Goal: Task Accomplishment & Management: Use online tool/utility

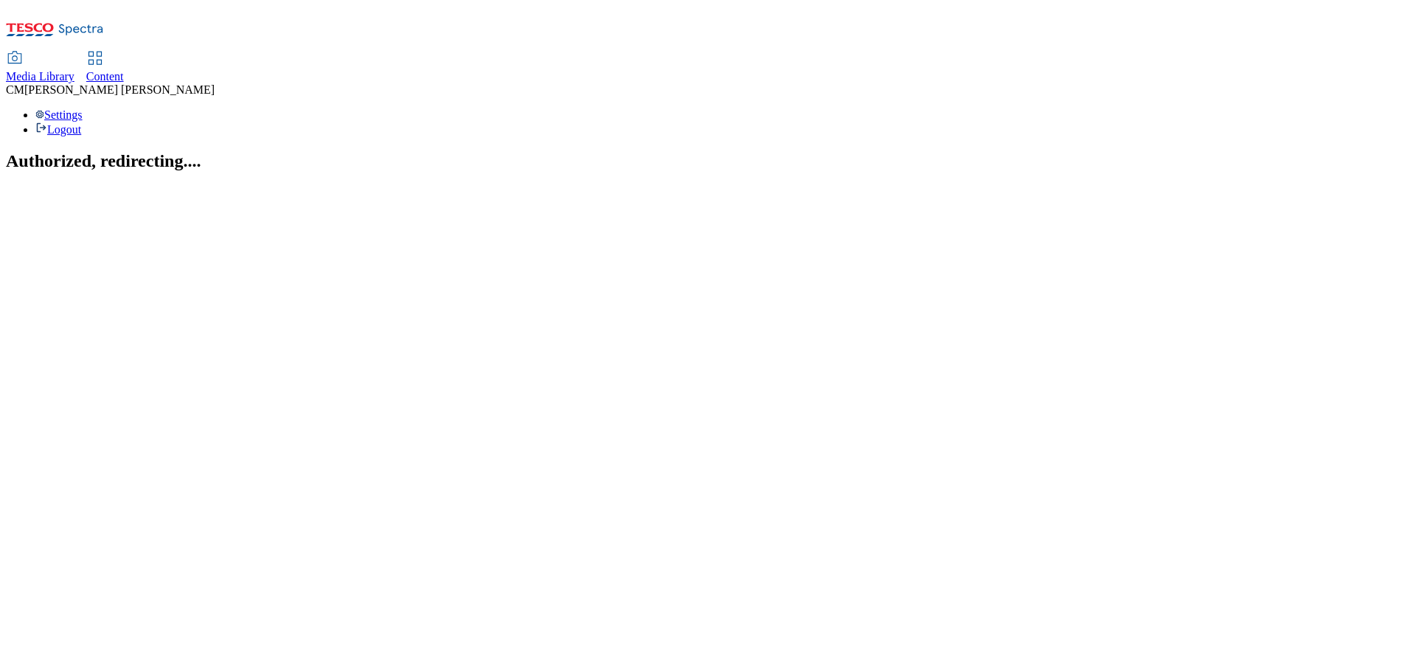
click at [124, 52] on link "Content" at bounding box center [105, 67] width 38 height 31
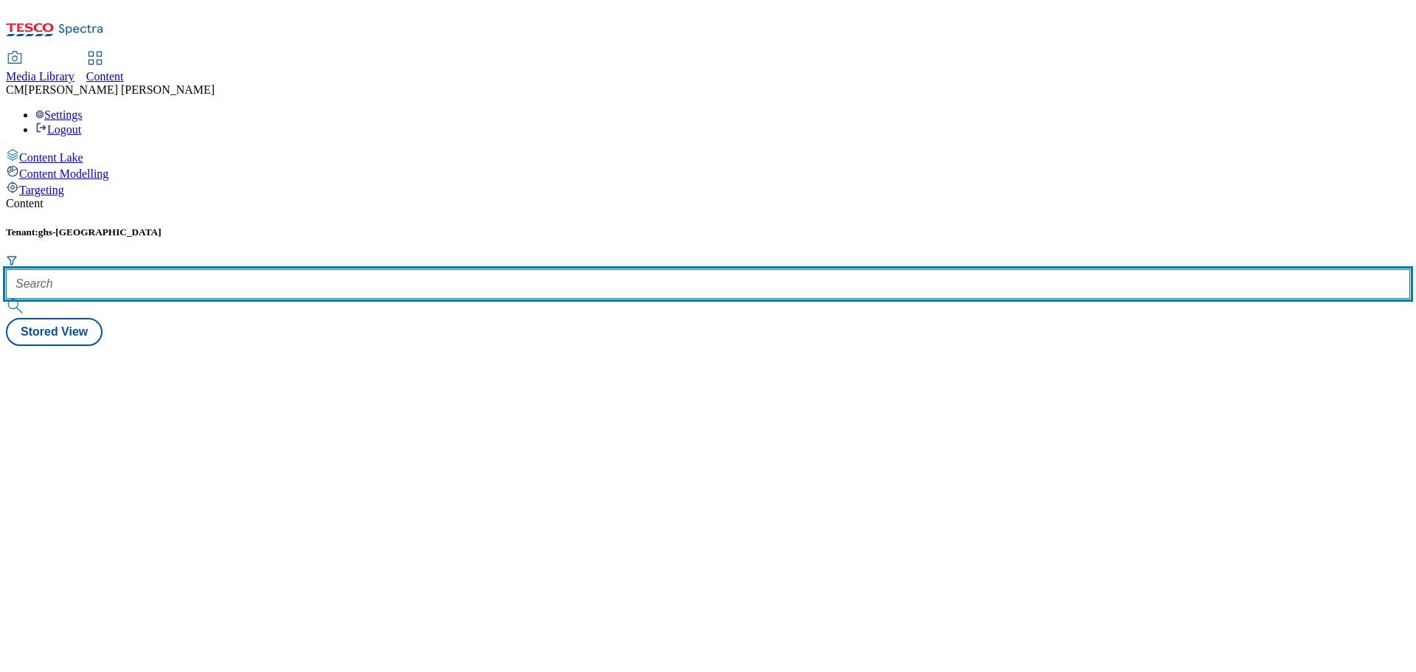
click at [340, 269] on input "text" at bounding box center [708, 284] width 1404 height 30
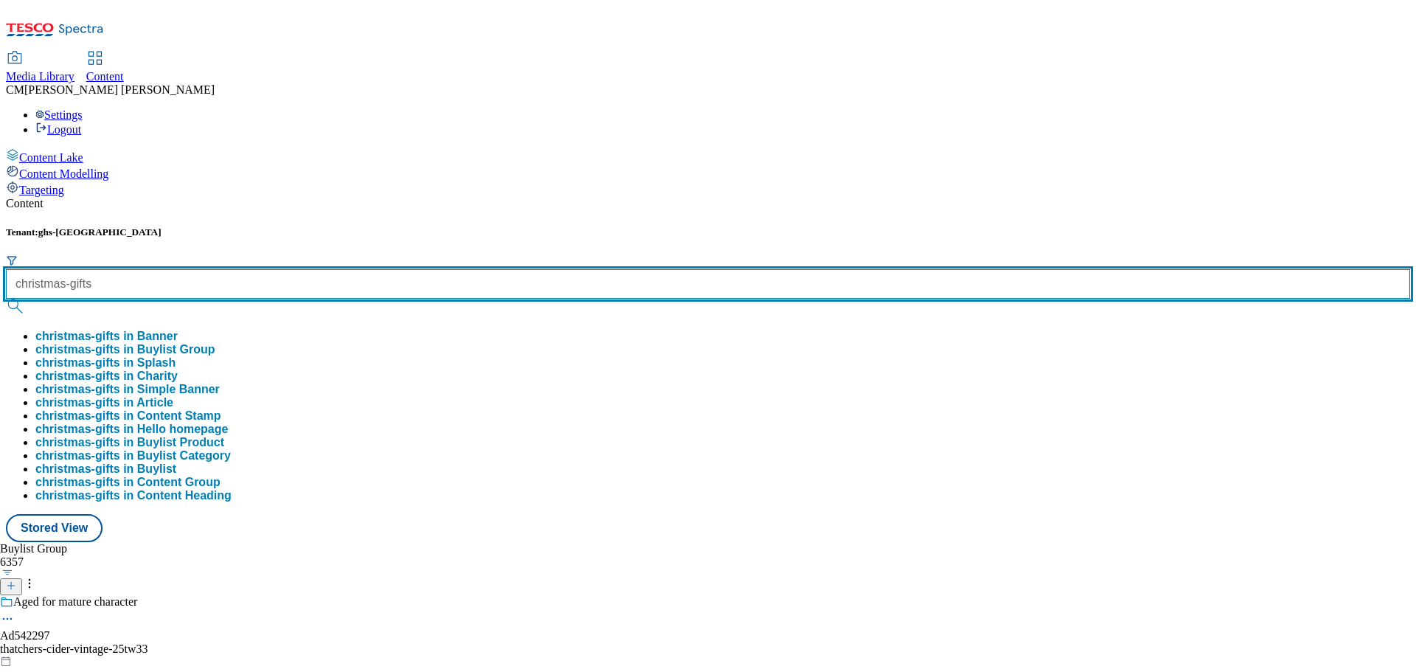
type input "christmas-gifts"
click at [6, 299] on button "submit" at bounding box center [16, 306] width 21 height 15
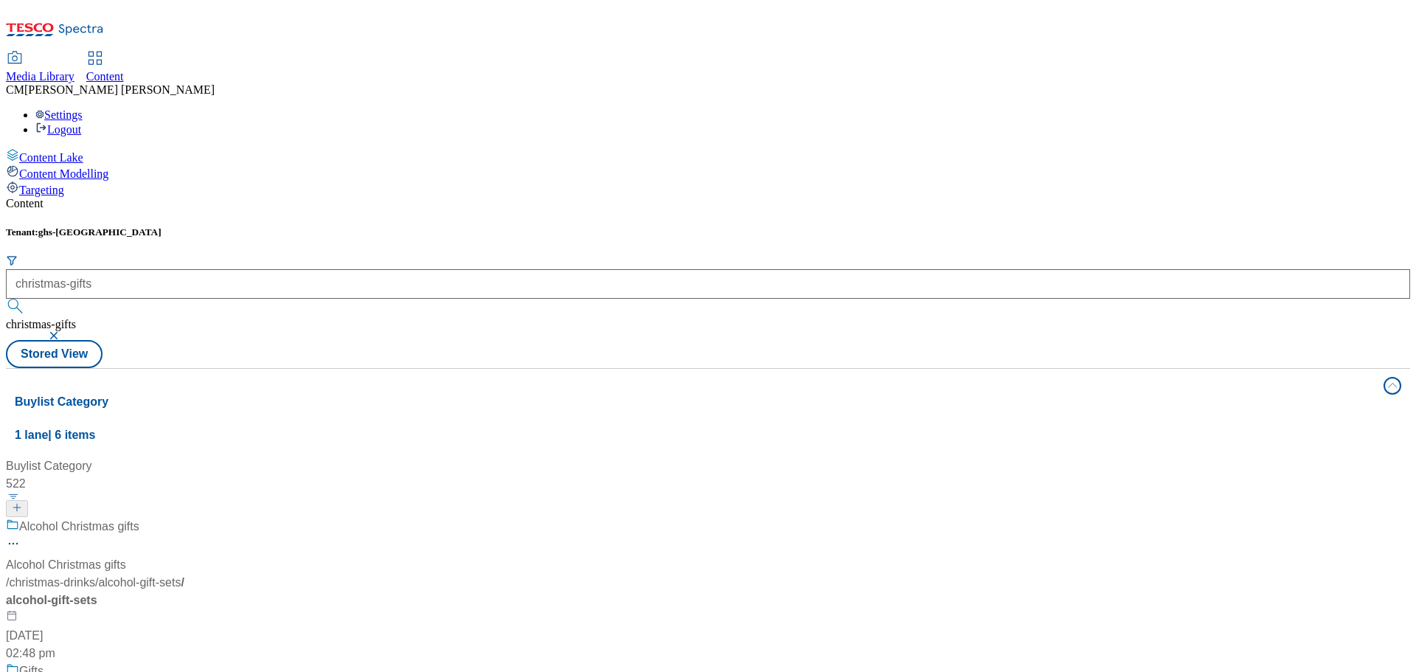
click at [95, 429] on span "1 lane | 6 items" at bounding box center [55, 435] width 80 height 13
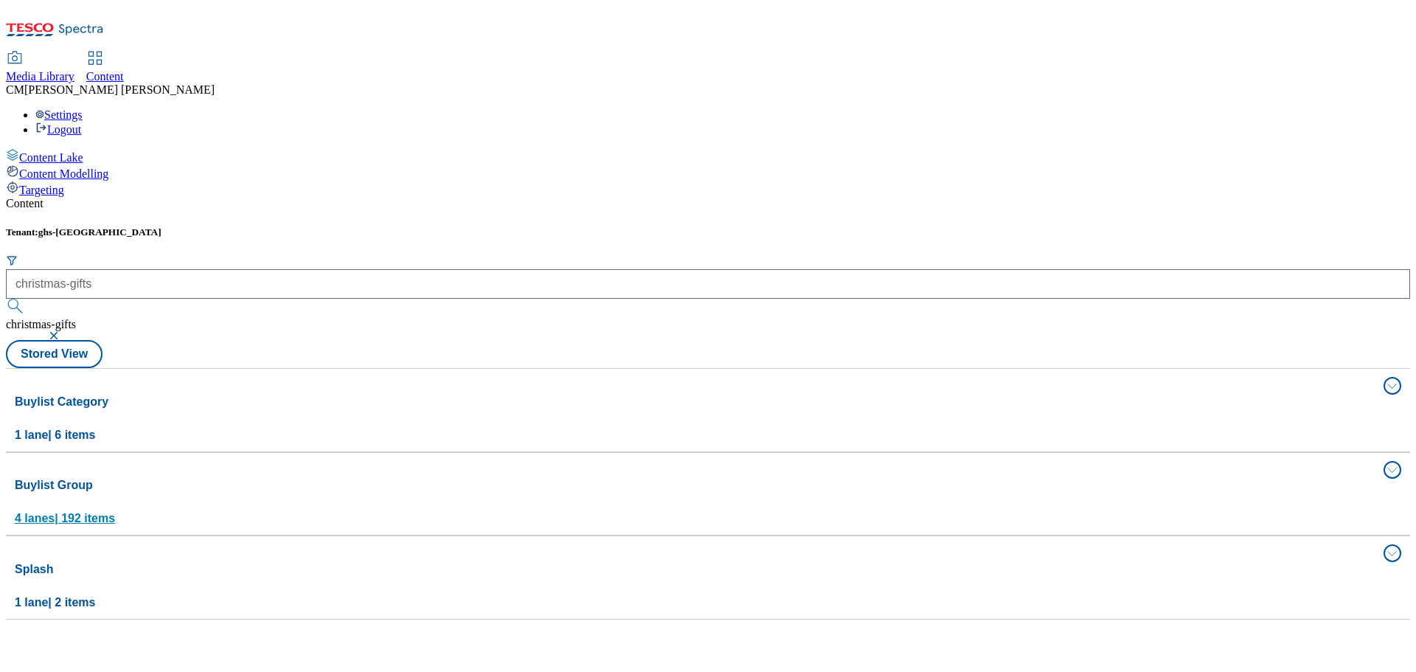
click at [115, 512] on span "4 lanes | 192 items" at bounding box center [65, 518] width 100 height 13
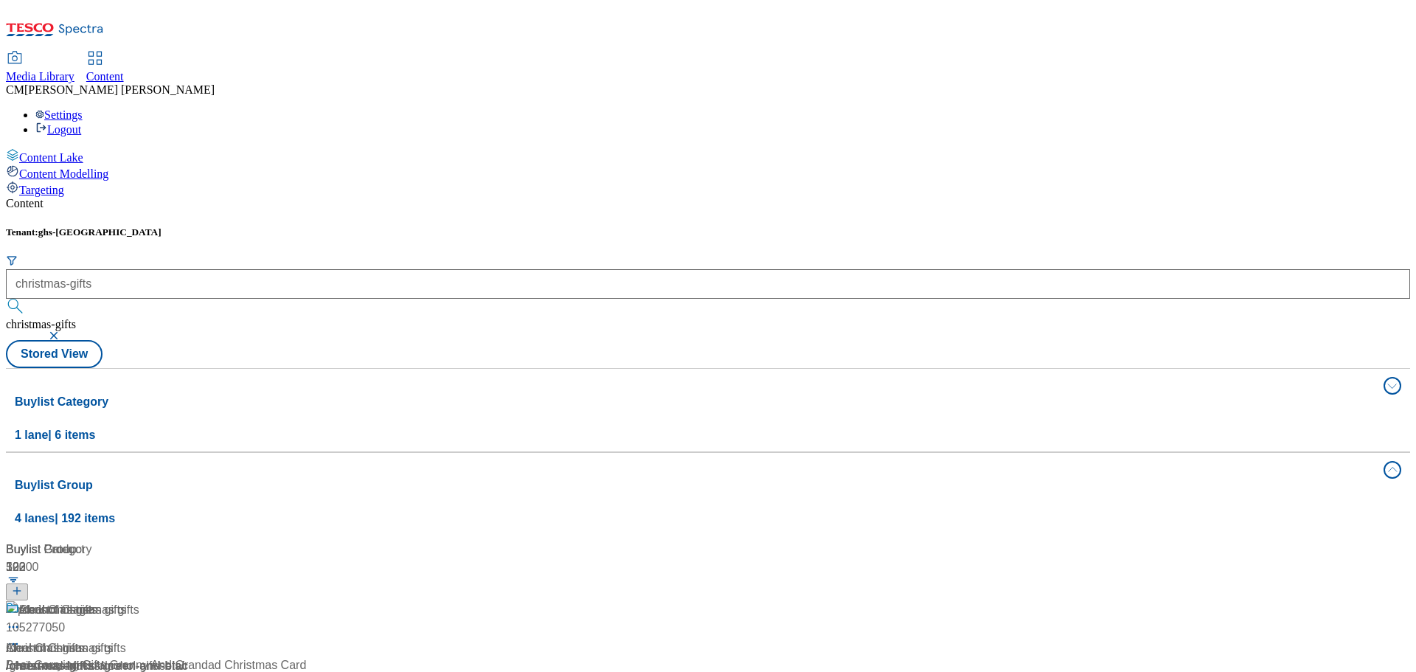
click at [232, 657] on div "/ christmas-gifts" at bounding box center [119, 666] width 226 height 18
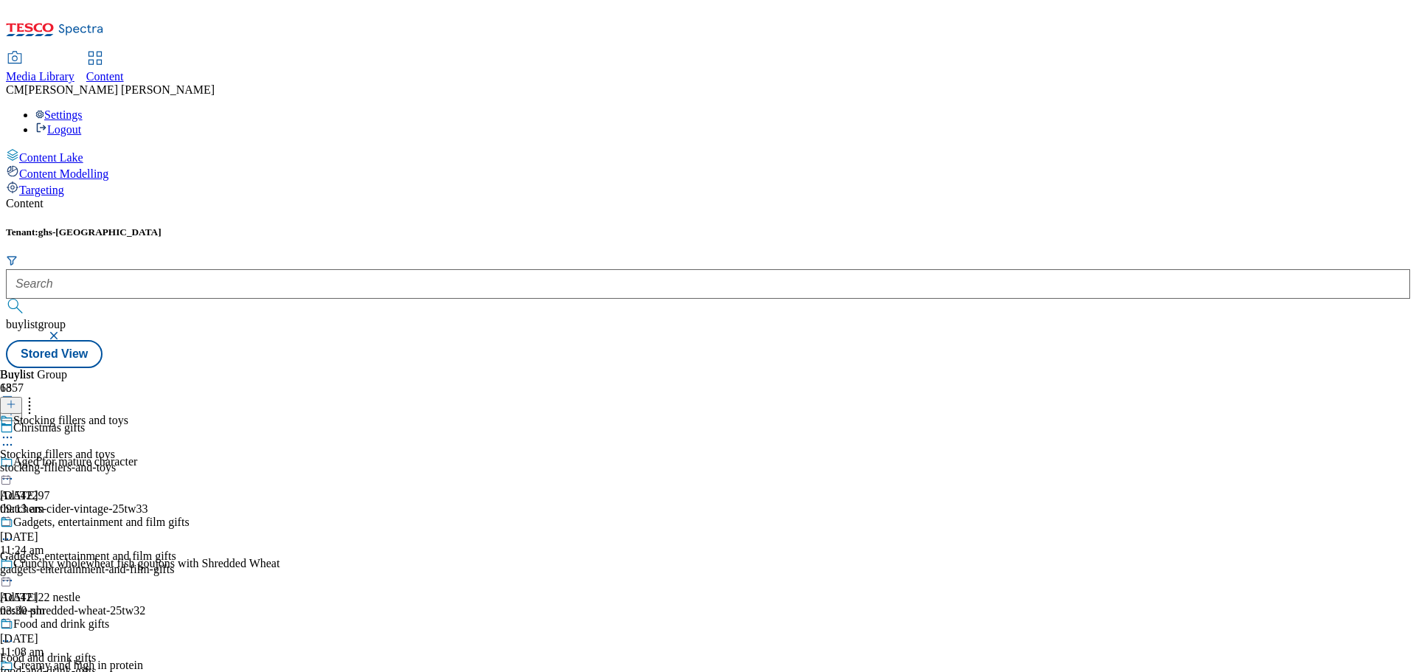
click at [15, 437] on icon at bounding box center [7, 444] width 15 height 15
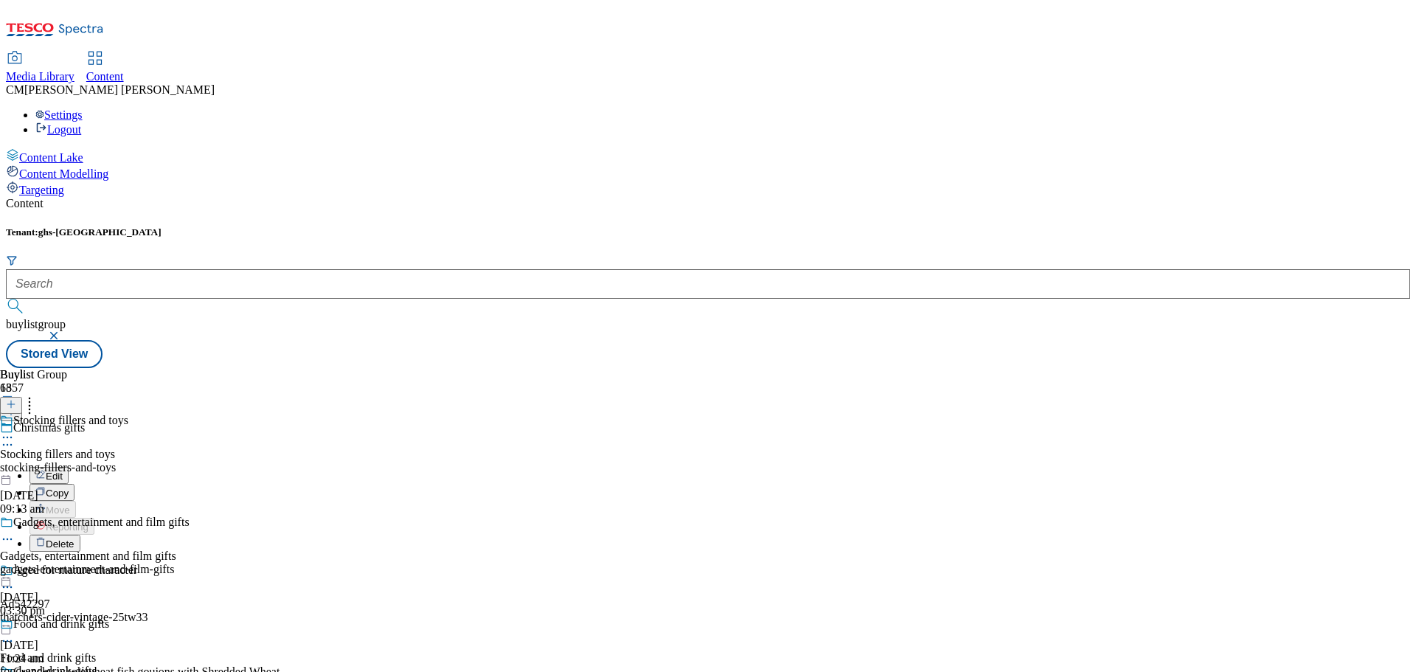
click at [280, 467] on li "Edit" at bounding box center [155, 475] width 250 height 17
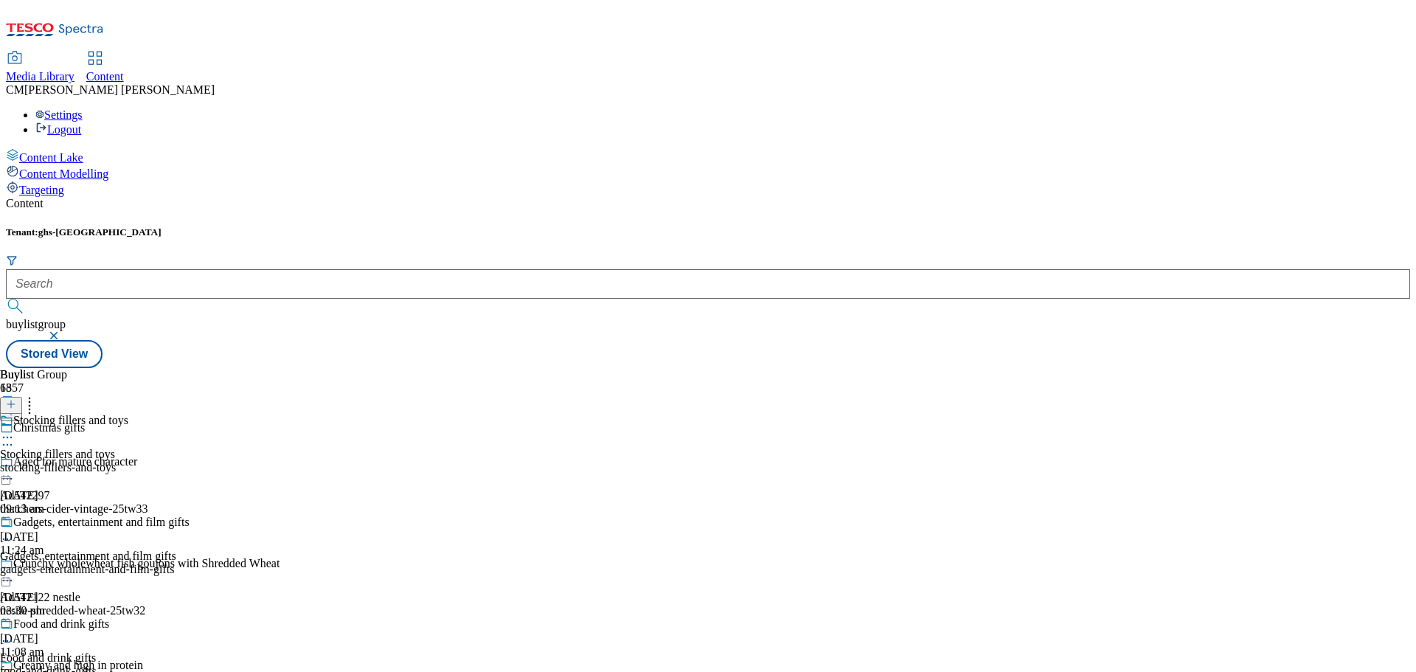
click at [15, 437] on icon at bounding box center [7, 444] width 15 height 15
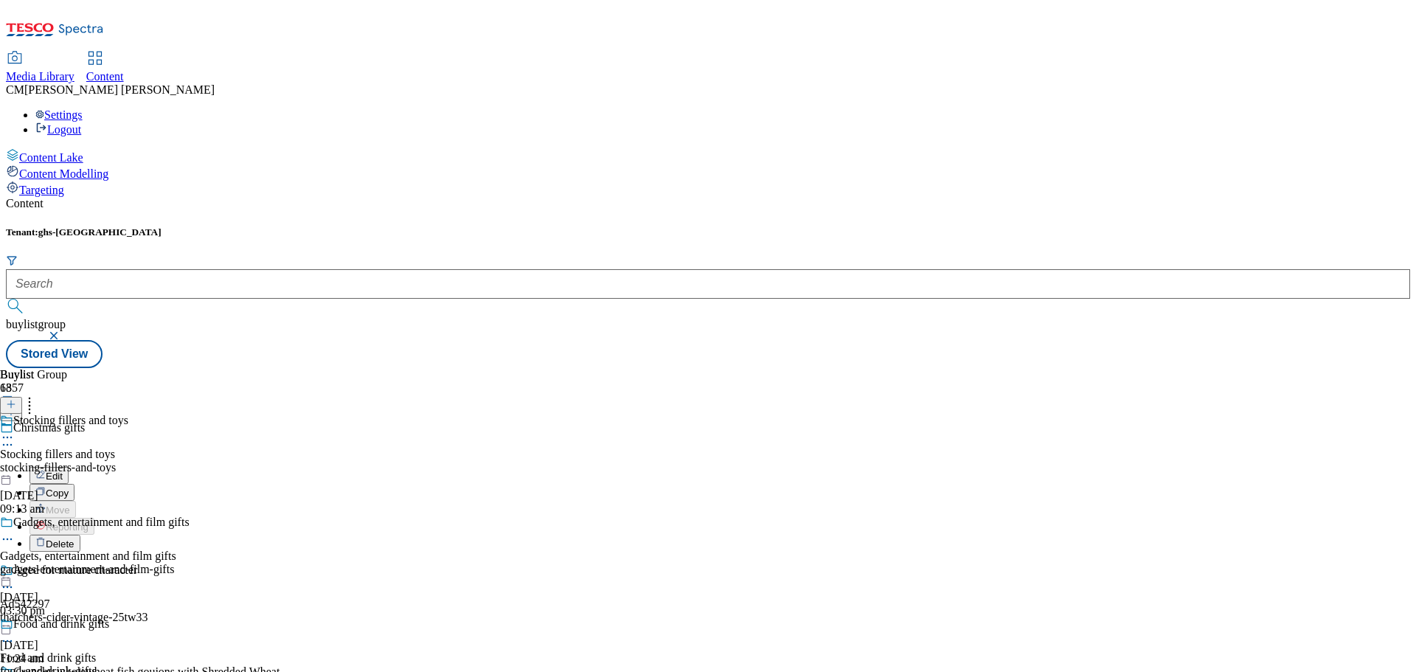
click at [63, 471] on span "Edit" at bounding box center [54, 476] width 17 height 11
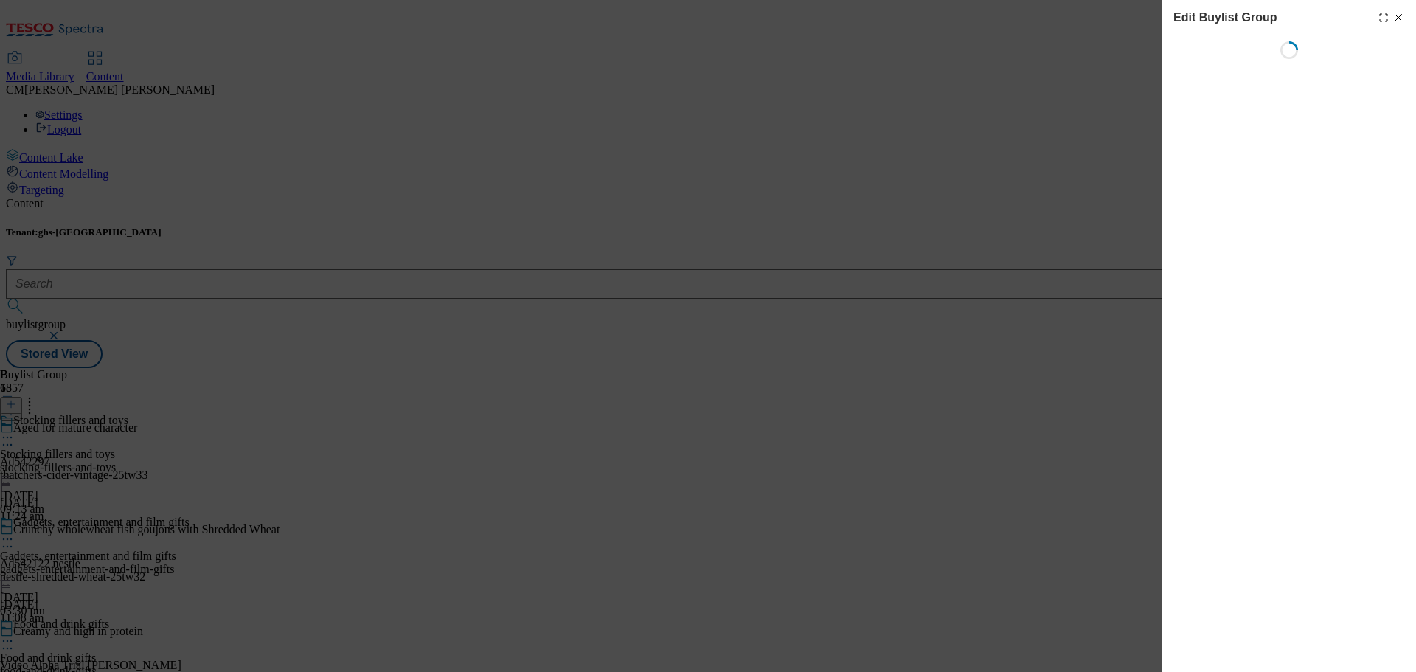
select select "default"
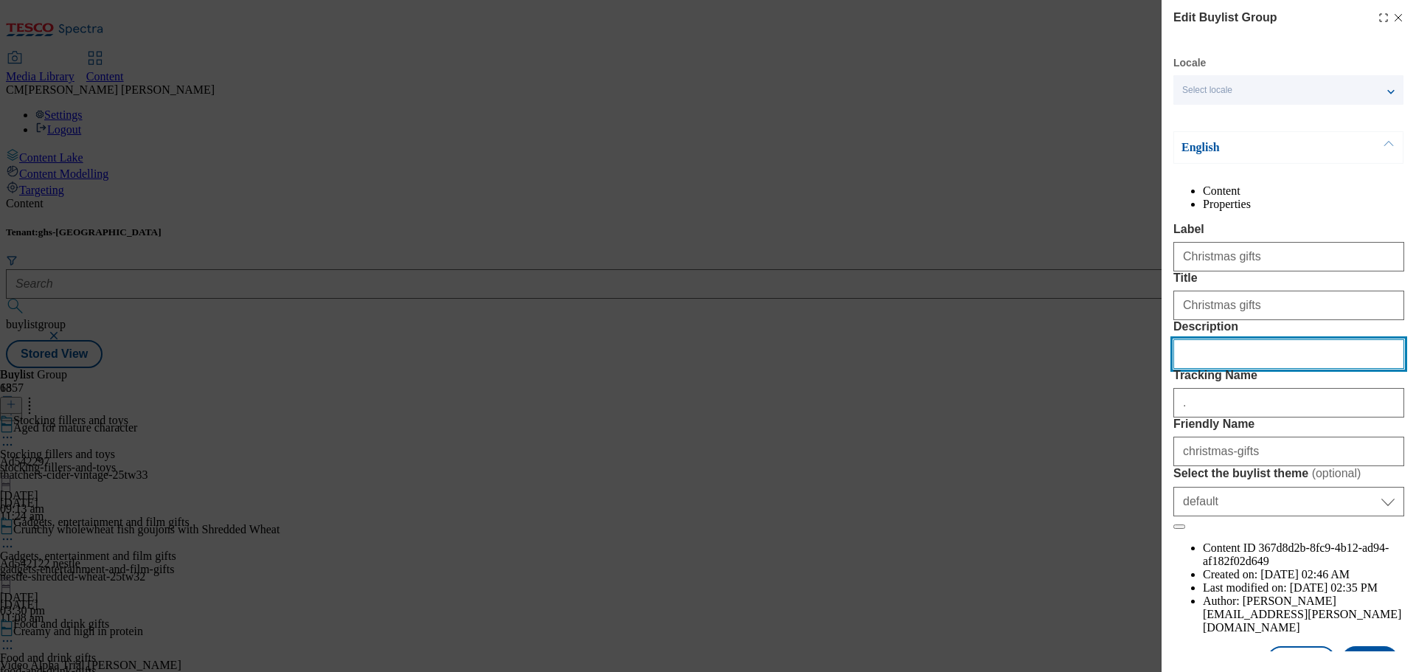
click at [1268, 369] on input "Description" at bounding box center [1289, 354] width 231 height 30
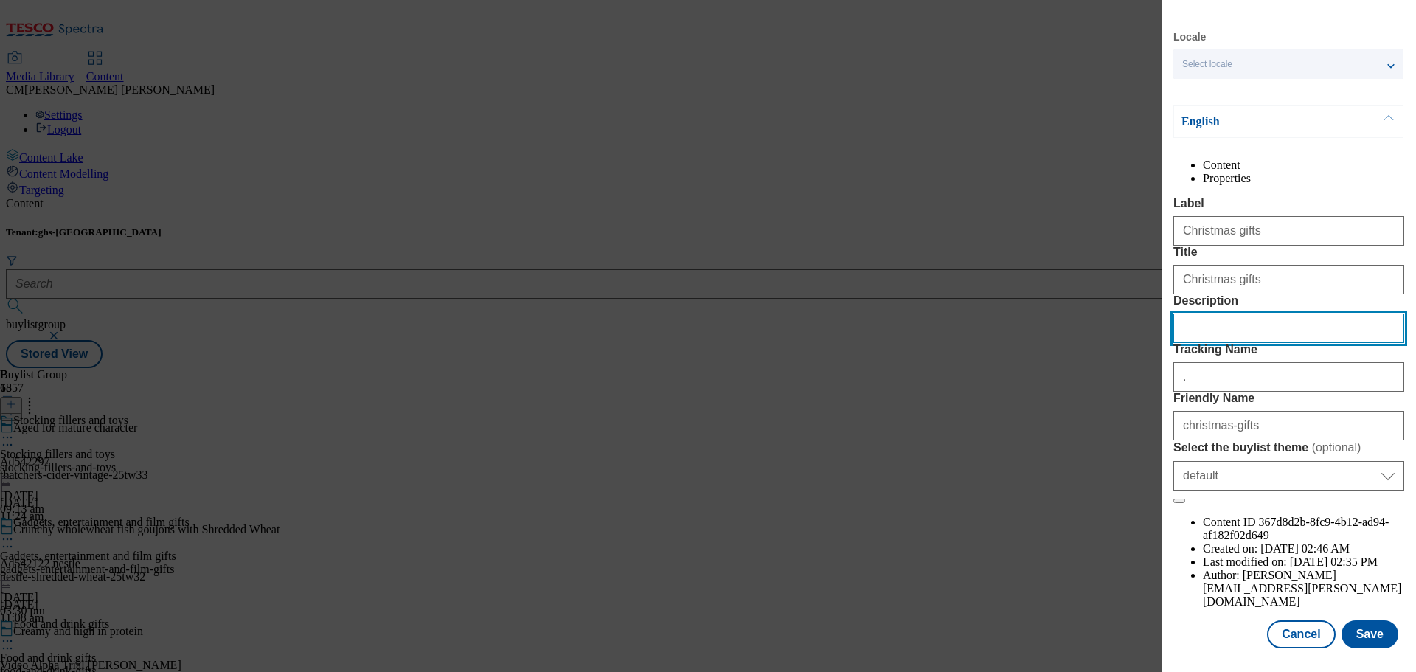
scroll to position [82, 0]
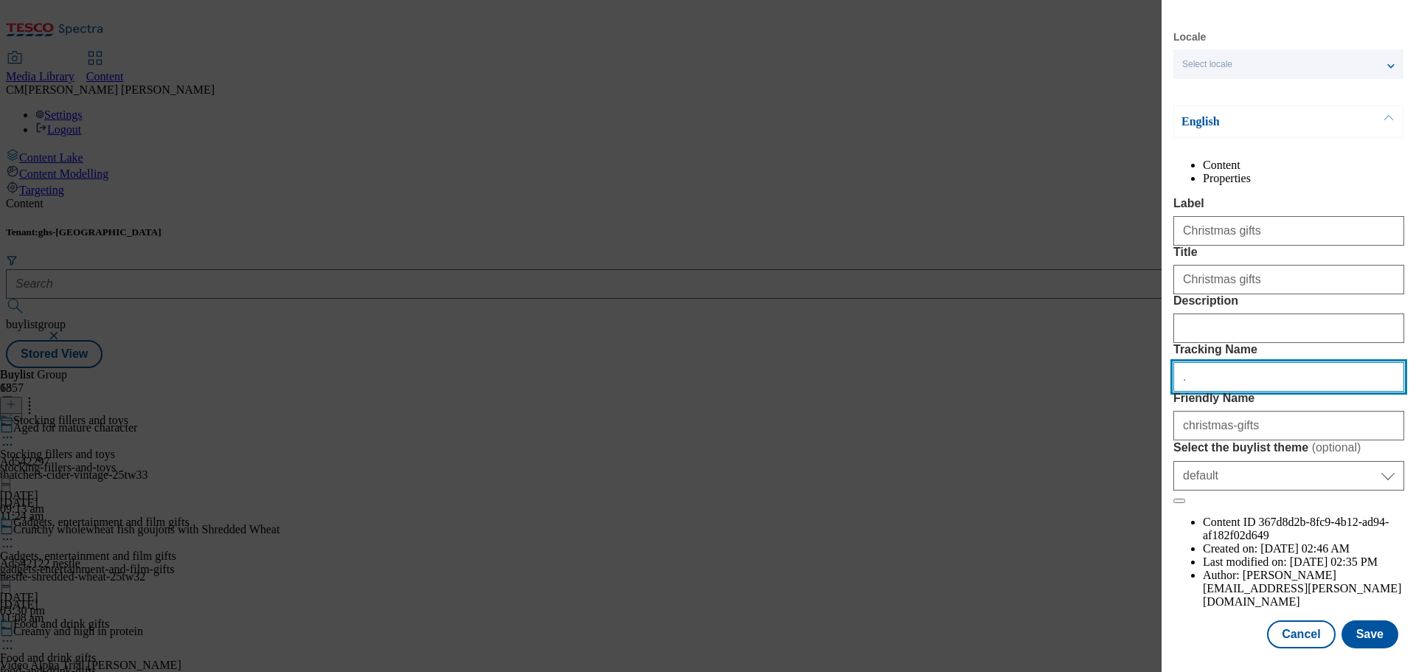
click at [1224, 392] on input "." at bounding box center [1289, 377] width 231 height 30
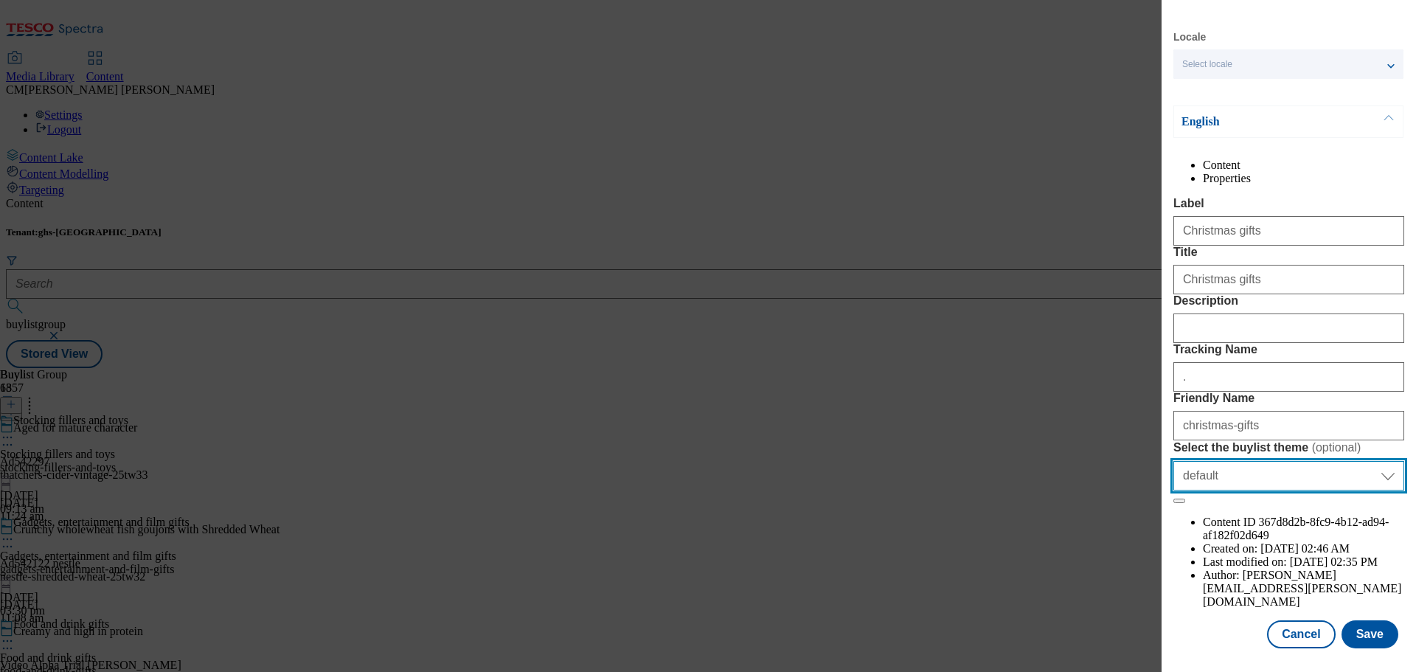
click at [1269, 491] on select "Select Select the buylist theme default fandf" at bounding box center [1289, 476] width 231 height 30
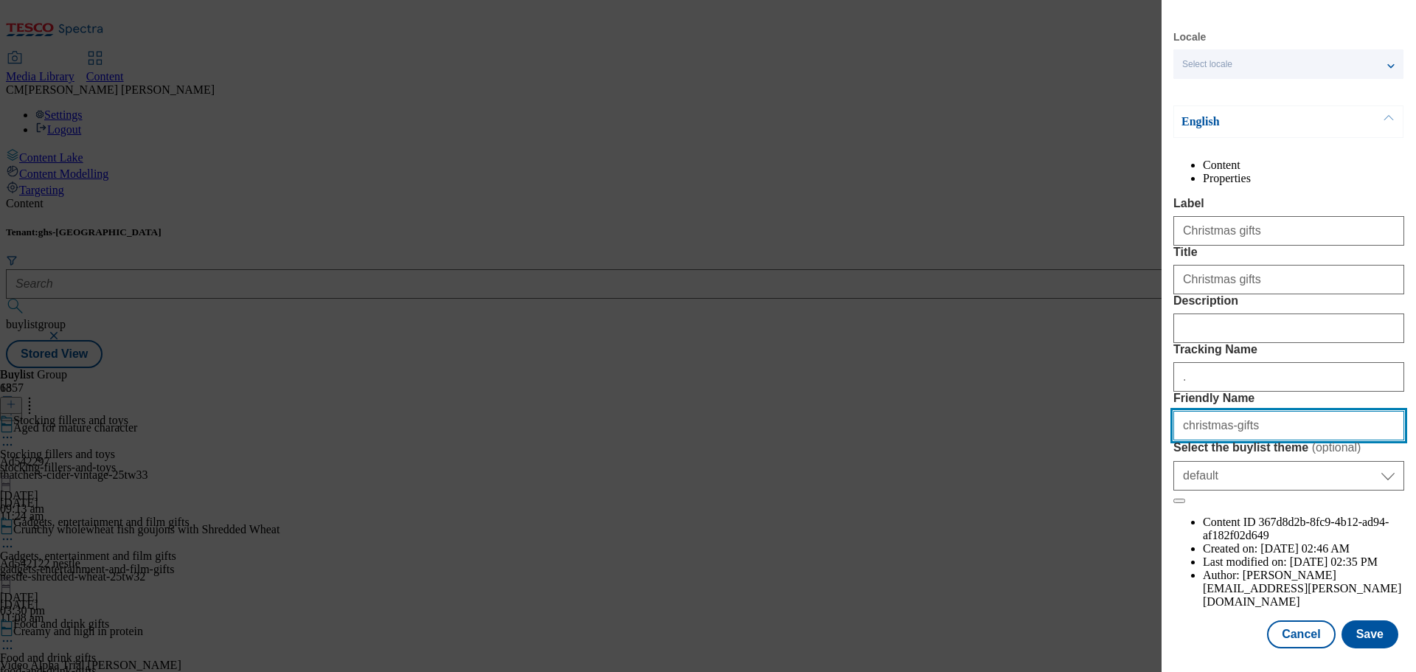
click at [1284, 440] on input "christmas-gifts" at bounding box center [1289, 426] width 231 height 30
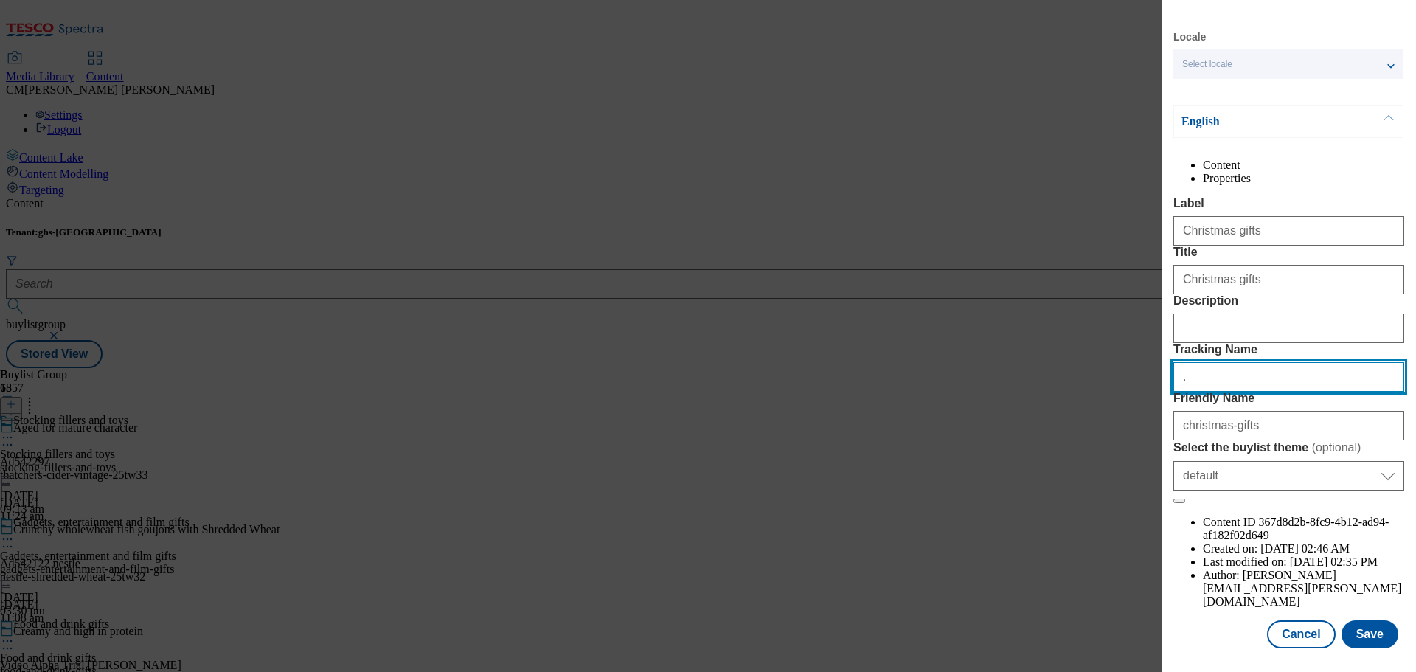
click at [1276, 392] on input "." at bounding box center [1289, 377] width 231 height 30
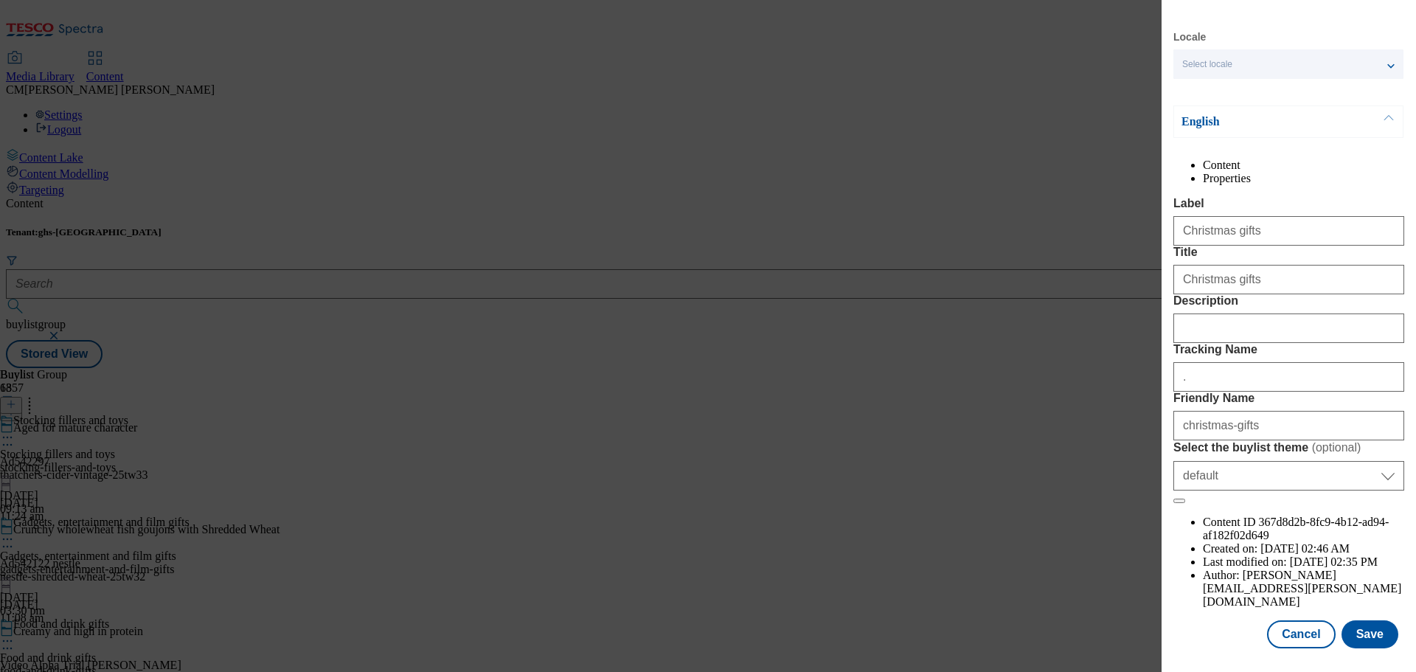
click at [1296, 172] on li "Properties" at bounding box center [1303, 178] width 201 height 13
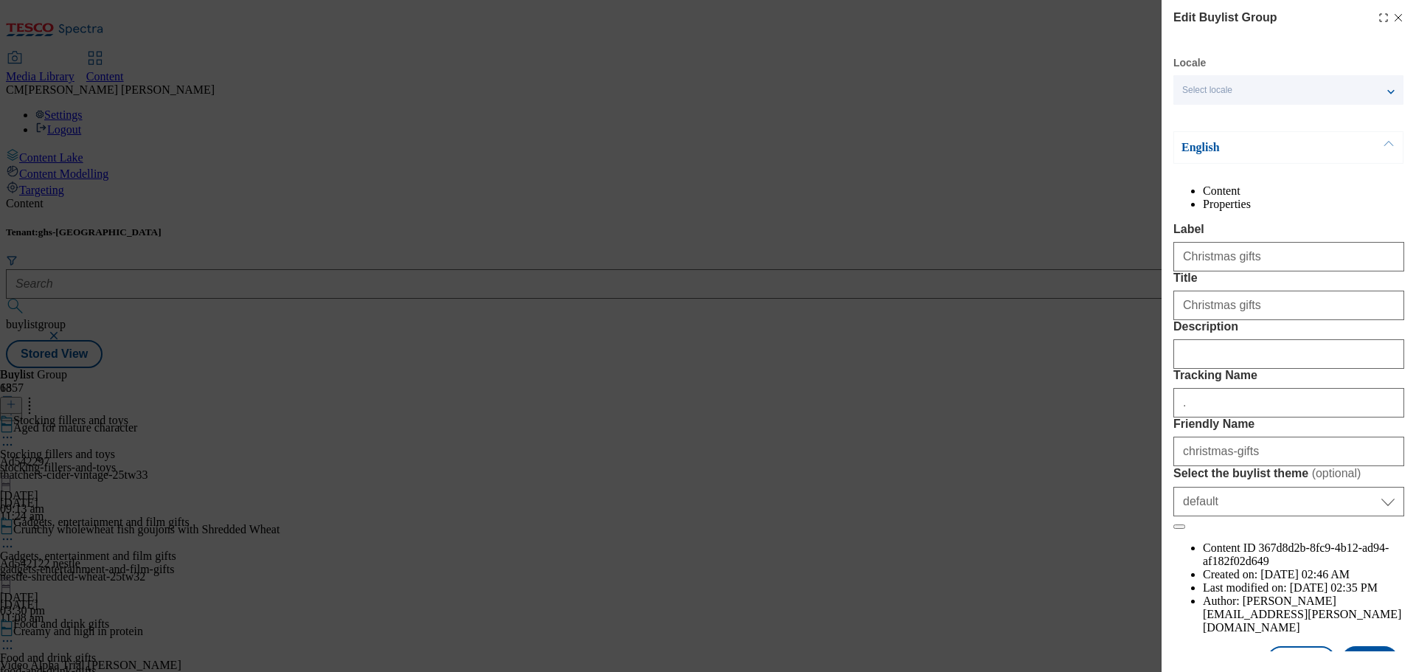
click at [1203, 198] on li "Content" at bounding box center [1303, 190] width 201 height 13
click at [1242, 96] on div "Select locale" at bounding box center [1289, 90] width 230 height 30
click at [1248, 91] on div "Select locale" at bounding box center [1289, 90] width 230 height 30
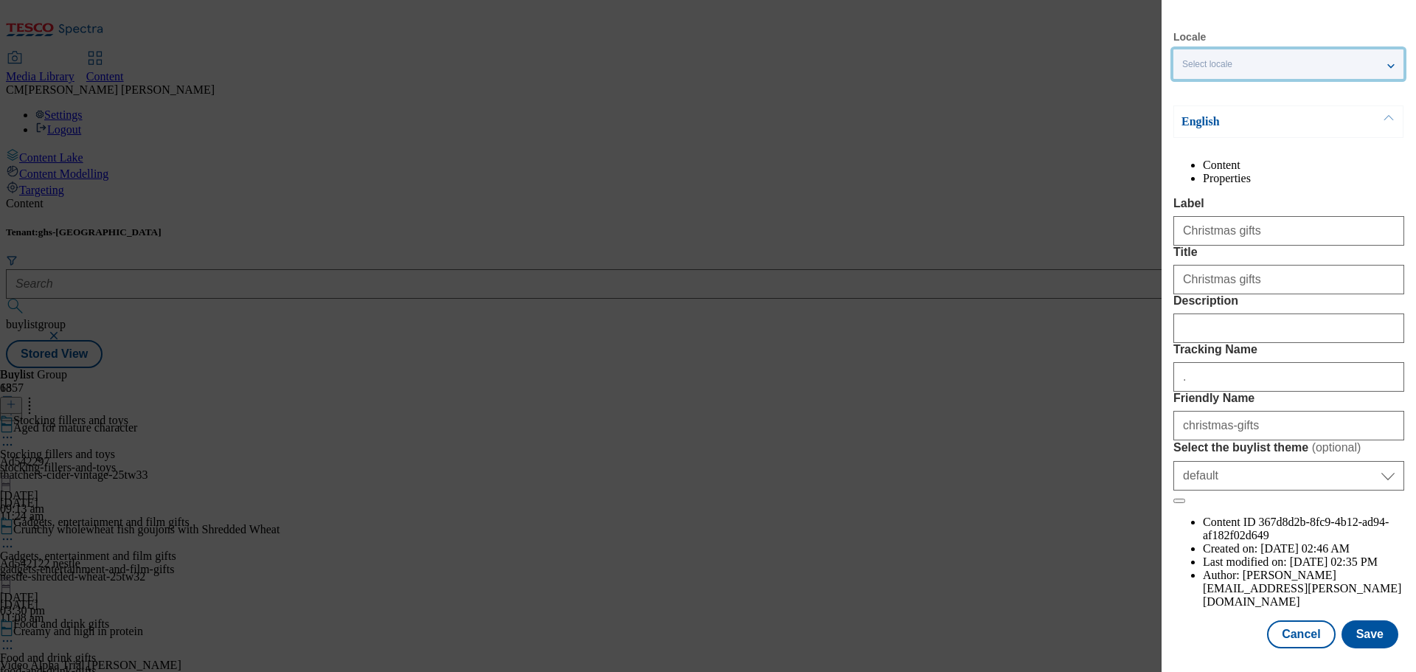
scroll to position [74, 0]
click at [1121, 453] on div "Edit Buylist Group Locale Select locale English Welsh English Content Propertie…" at bounding box center [708, 336] width 1416 height 672
click at [1272, 640] on button "Cancel" at bounding box center [1301, 634] width 68 height 28
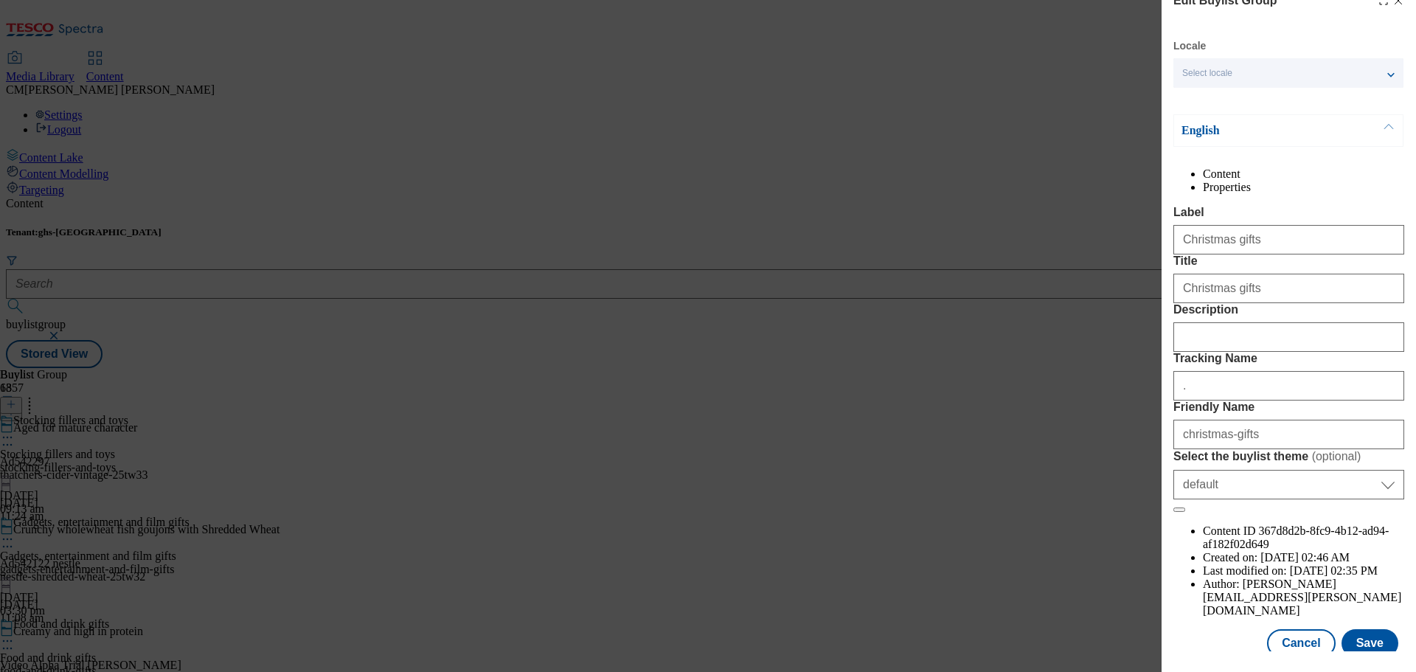
select select "default"
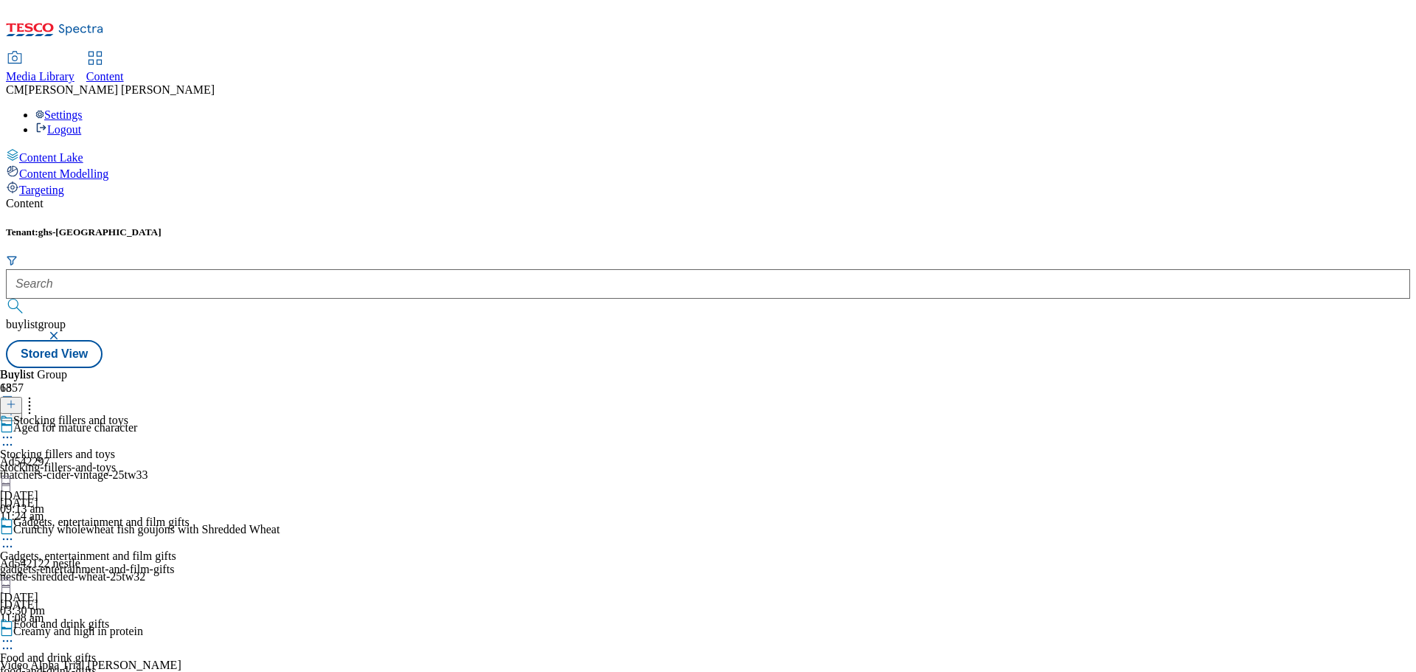
scroll to position [1500, 0]
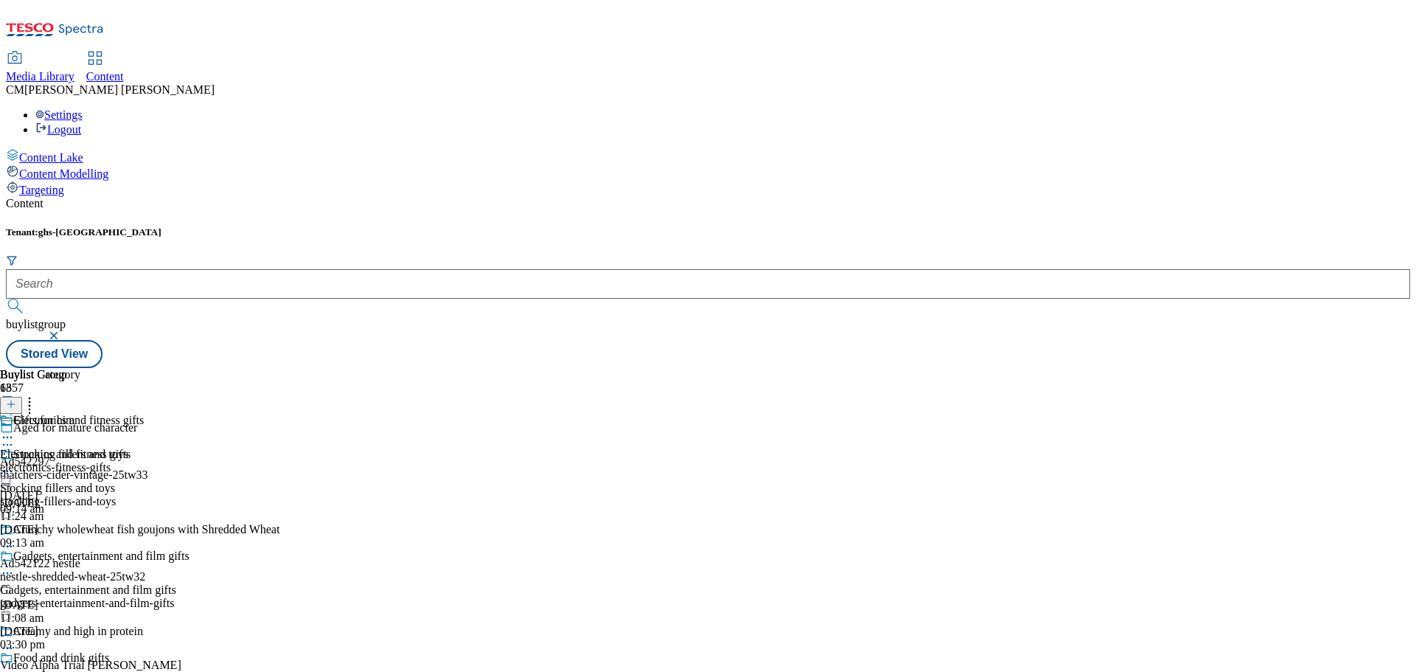
select select "evergreen"
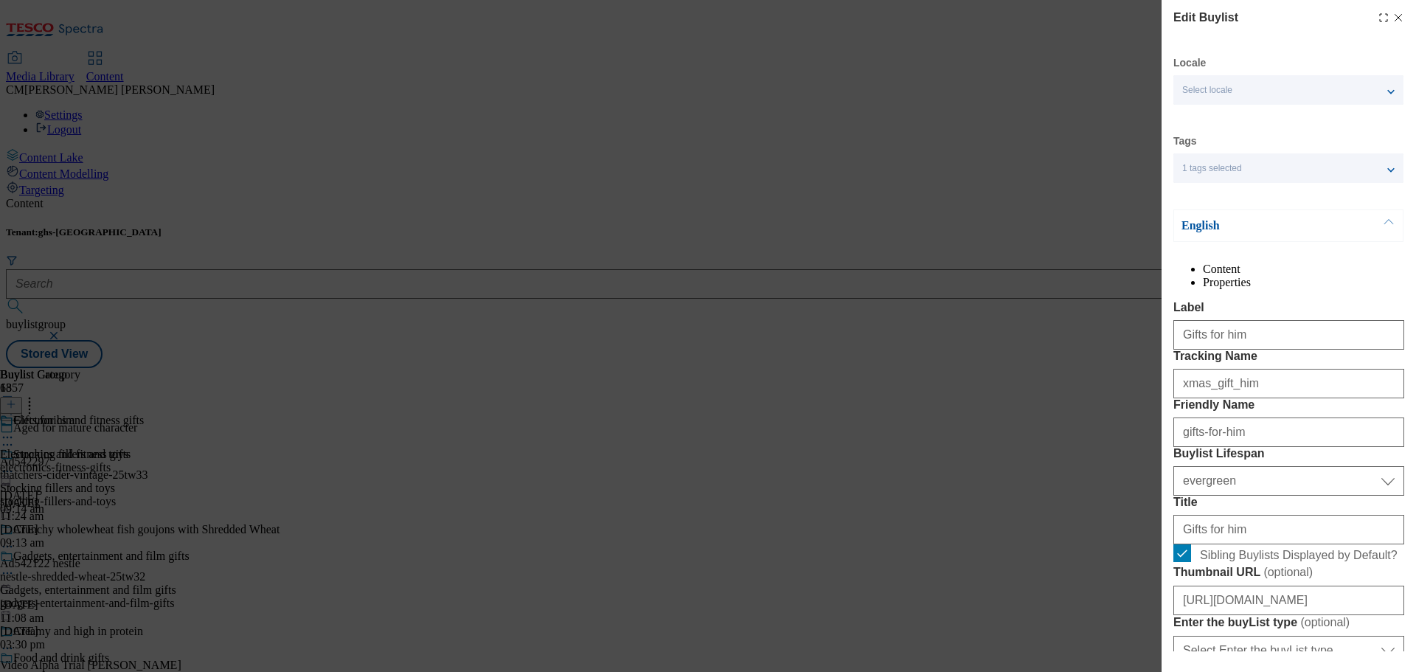
select select "Banner"
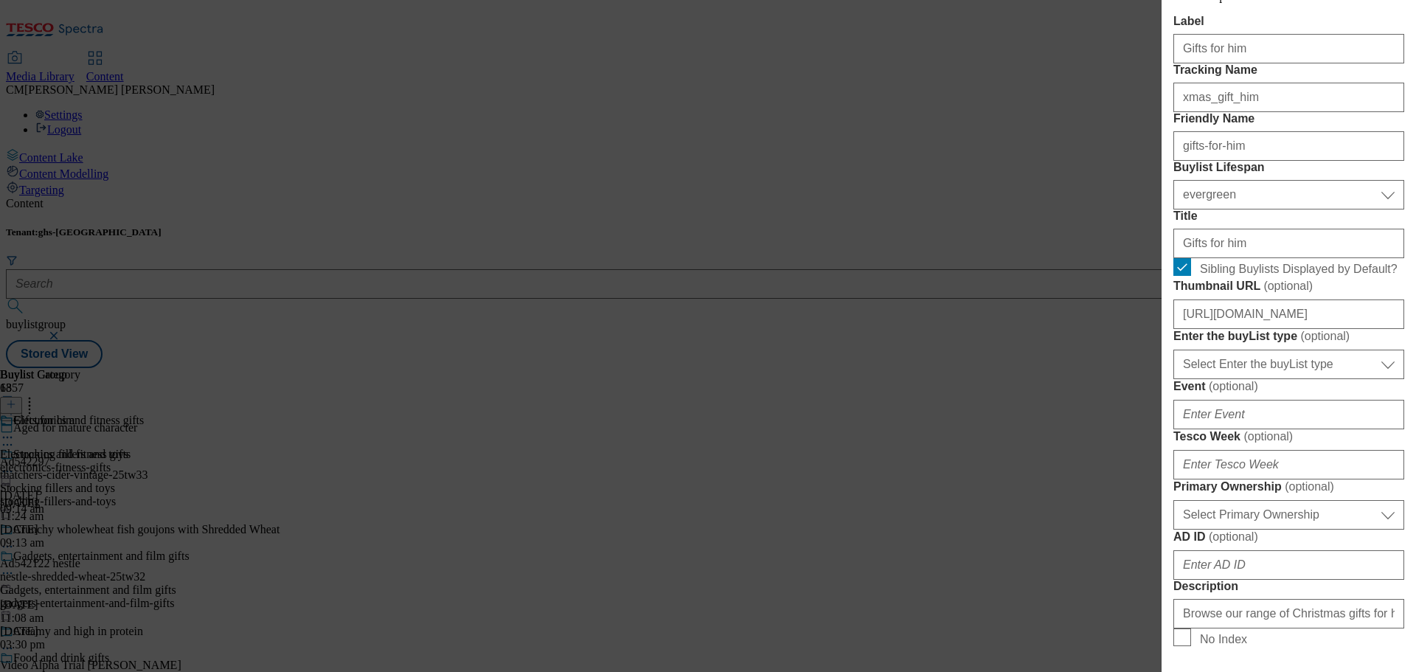
scroll to position [295, 0]
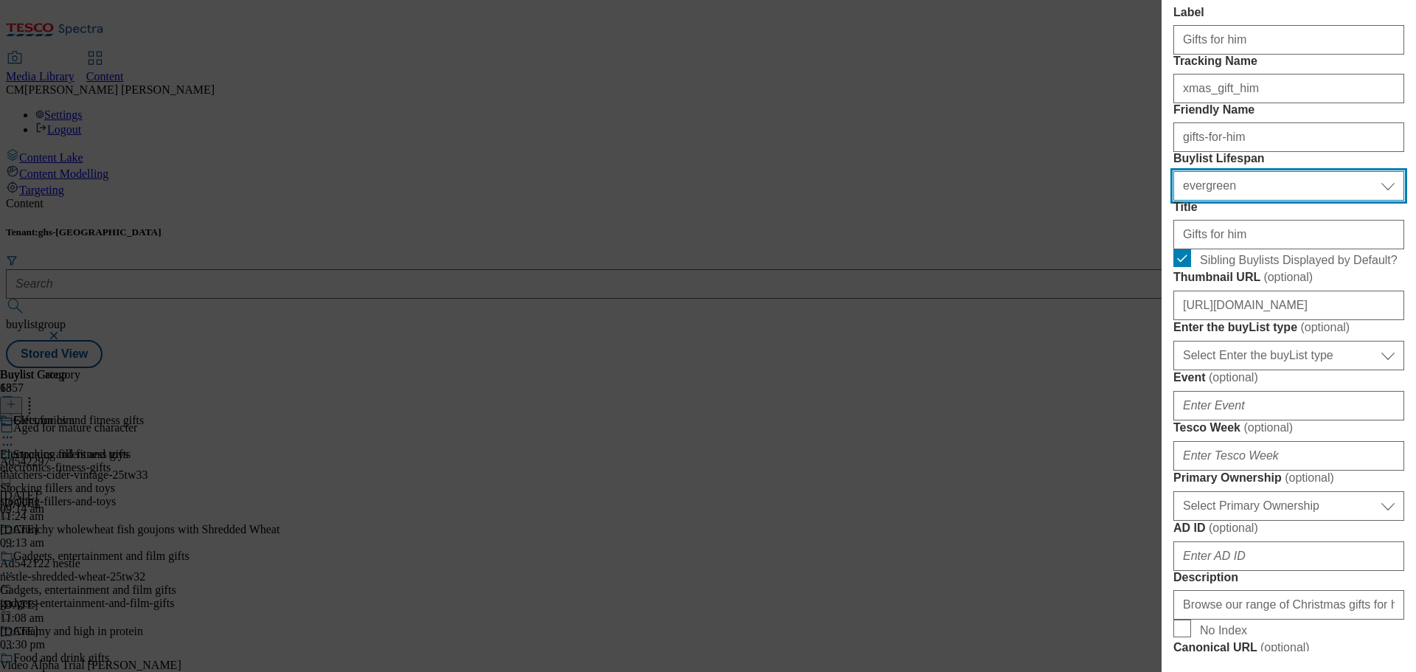
click at [1281, 201] on select "Select Buylist Lifespan evergreen seasonal tactical" at bounding box center [1289, 186] width 231 height 30
click at [1282, 201] on select "Select Buylist Lifespan evergreen seasonal tactical" at bounding box center [1289, 186] width 231 height 30
click at [1250, 214] on label "Title" at bounding box center [1289, 207] width 231 height 13
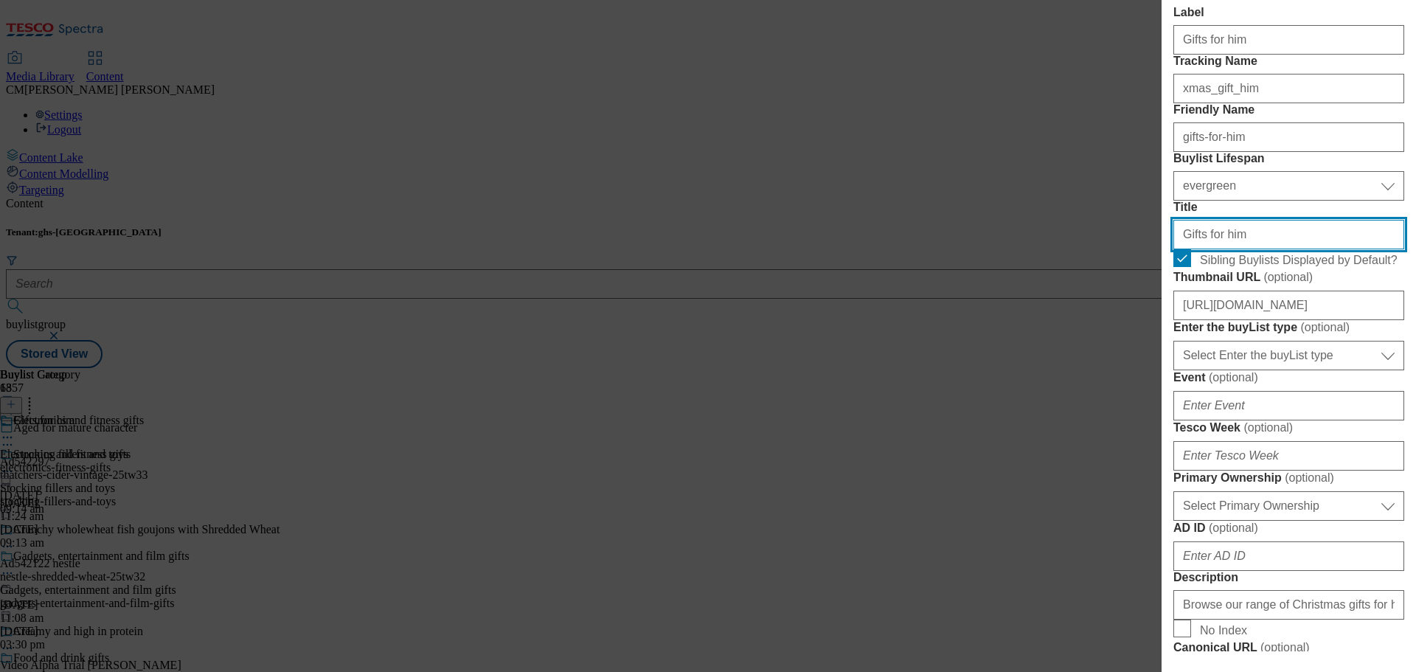
click at [1250, 249] on input "Gifts for him" at bounding box center [1289, 235] width 231 height 30
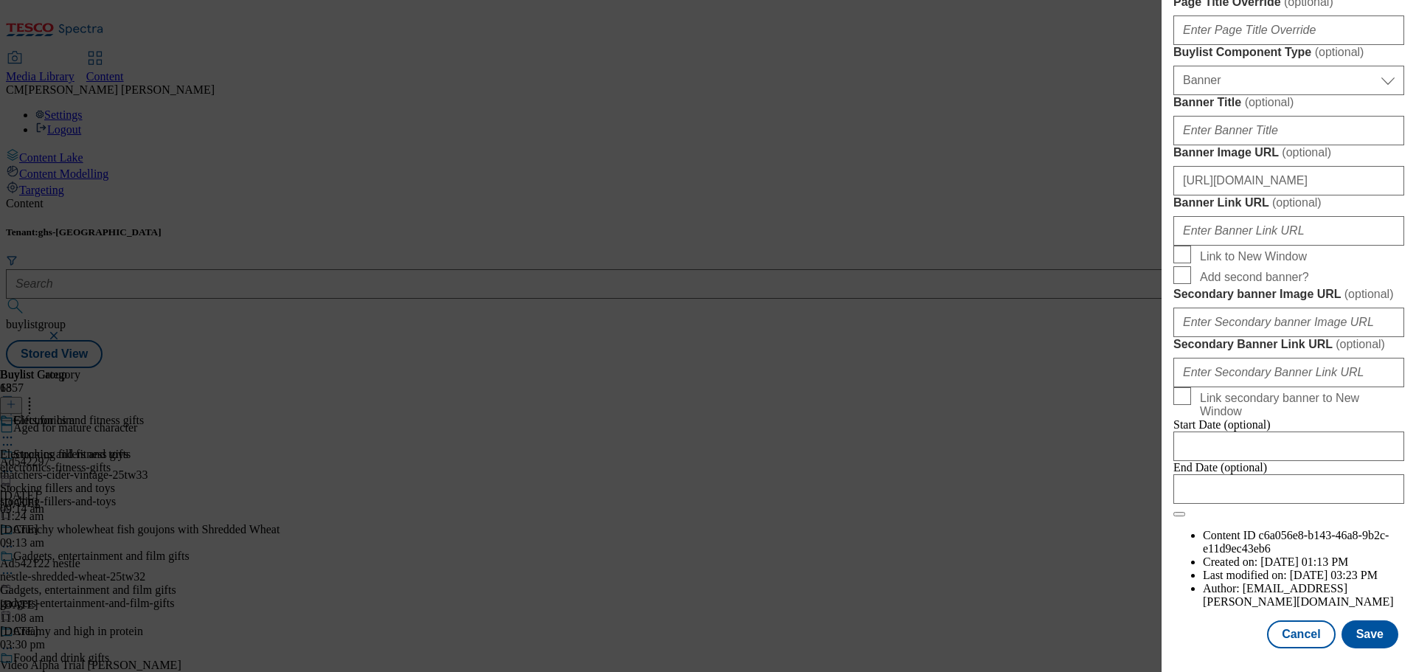
scroll to position [1328, 0]
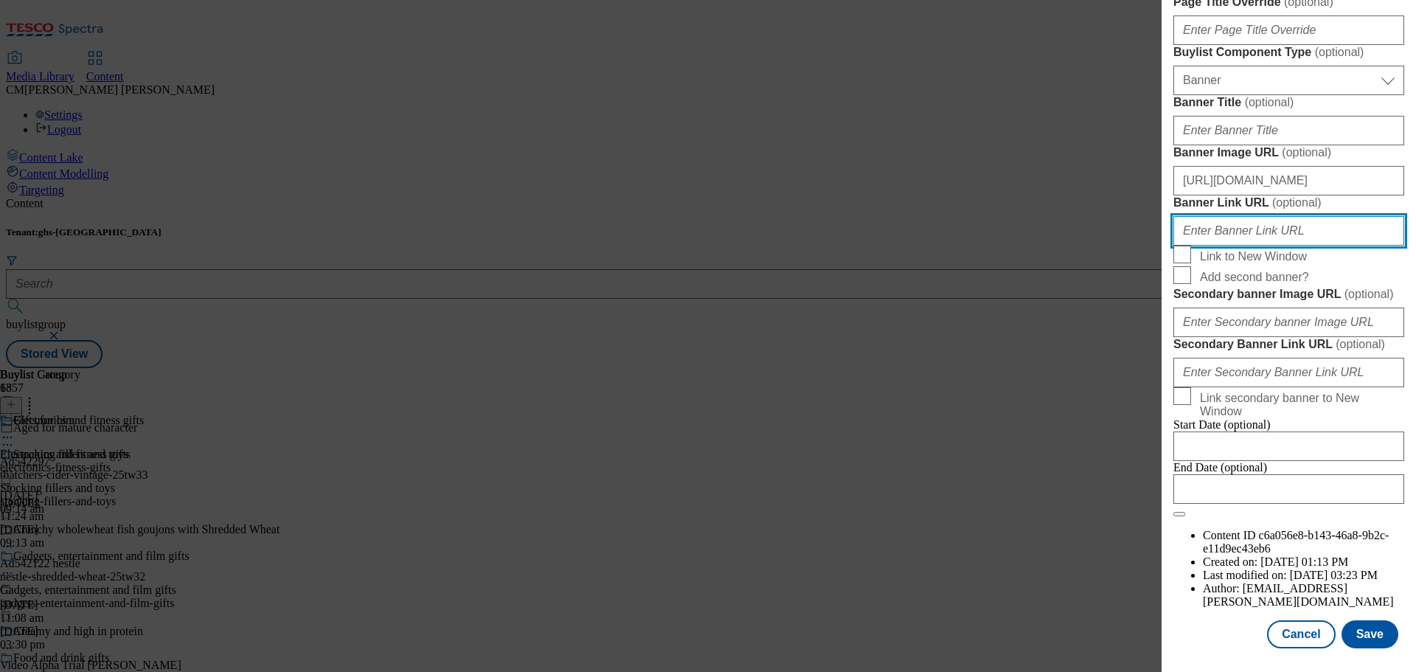
click at [1270, 246] on input "Banner Link URL ( optional )" at bounding box center [1289, 231] width 231 height 30
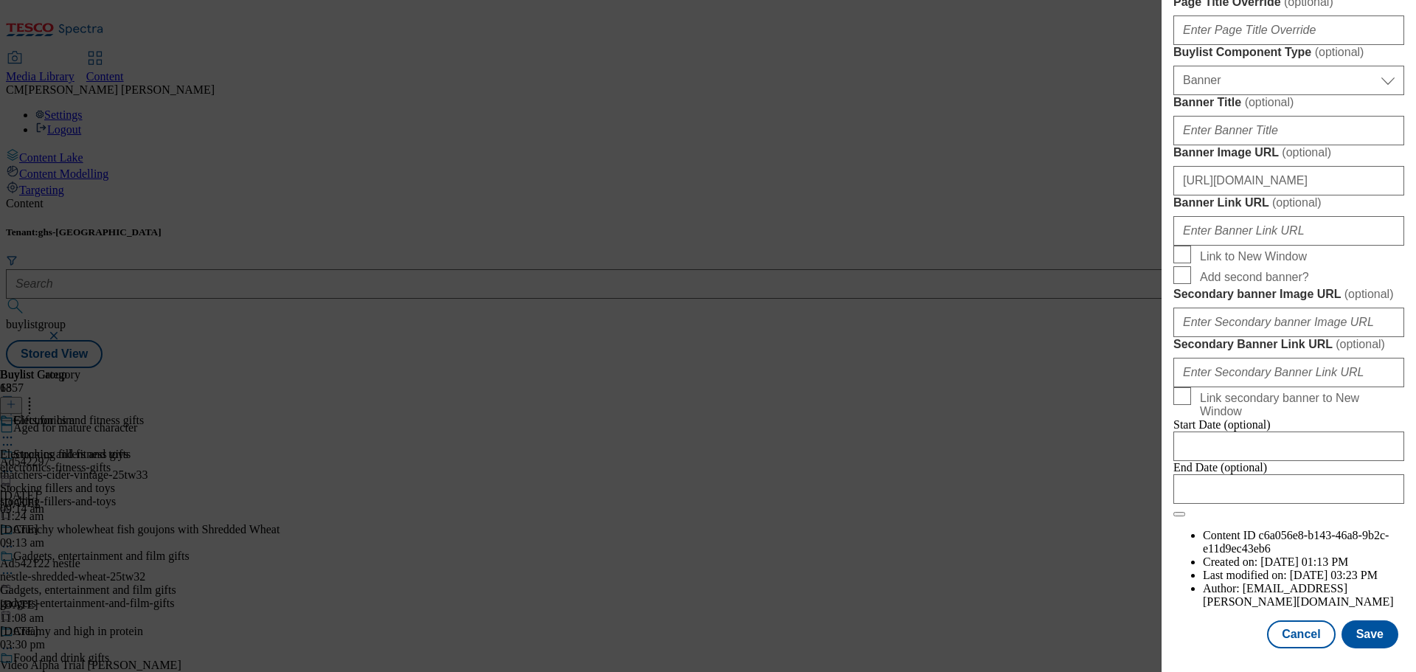
click at [1094, 398] on div "Edit Buylist Locale Select locale English Welsh Tags 1 tags selected fnf market…" at bounding box center [708, 336] width 1416 height 672
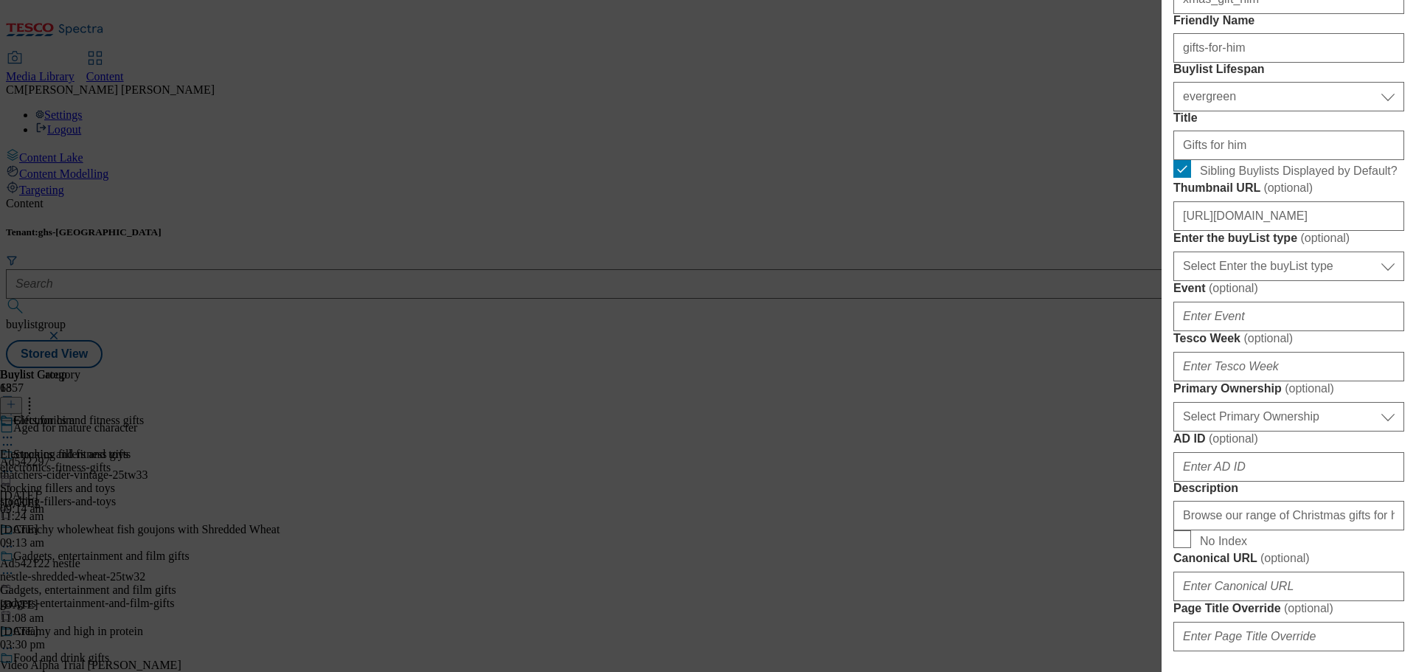
scroll to position [0, 0]
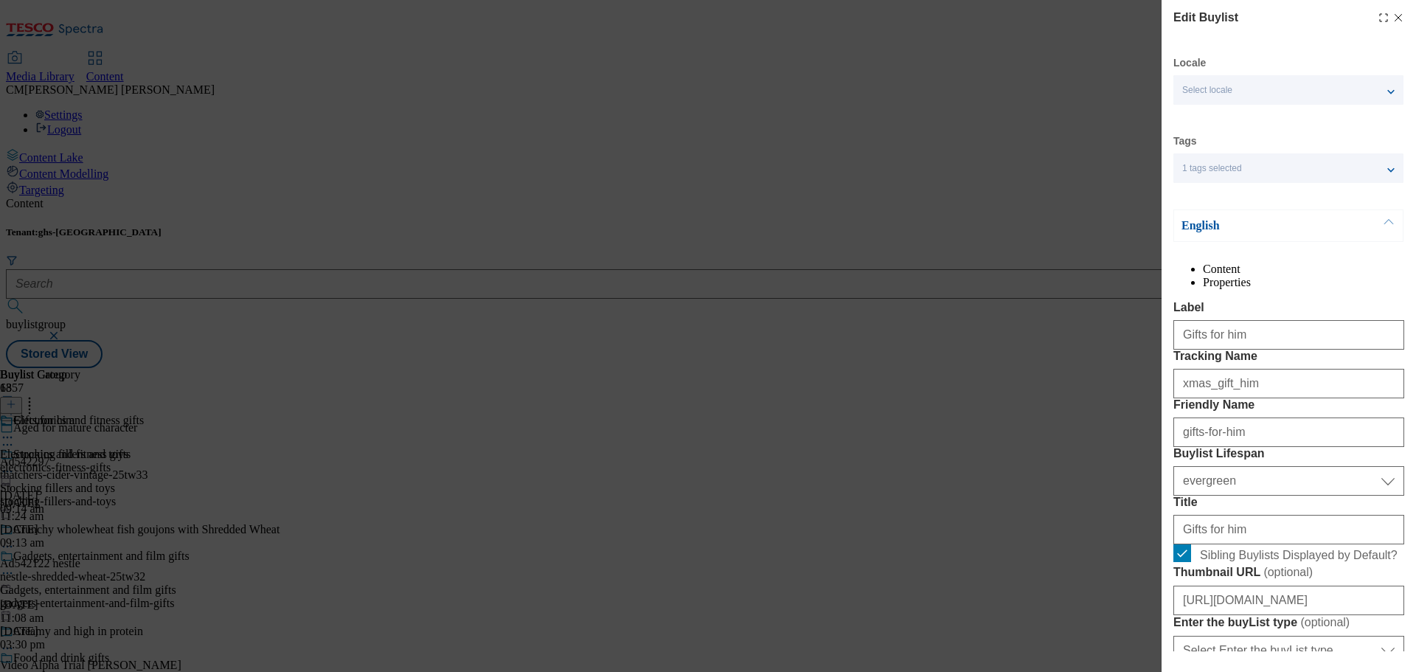
click at [1390, 26] on div "Edit Buylist" at bounding box center [1289, 18] width 231 height 18
click at [1393, 21] on icon "Modal" at bounding box center [1399, 18] width 12 height 12
select select "evergreen"
select select "Banner"
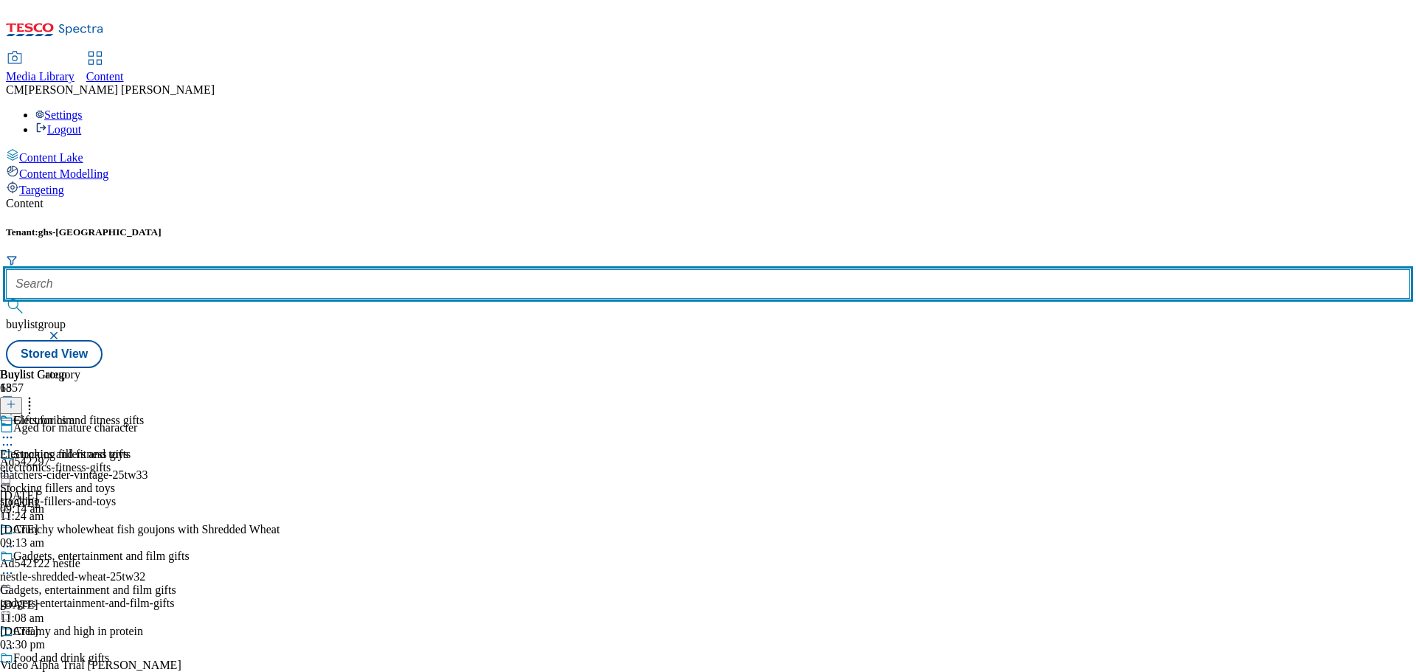
click at [367, 269] on input "text" at bounding box center [708, 284] width 1404 height 30
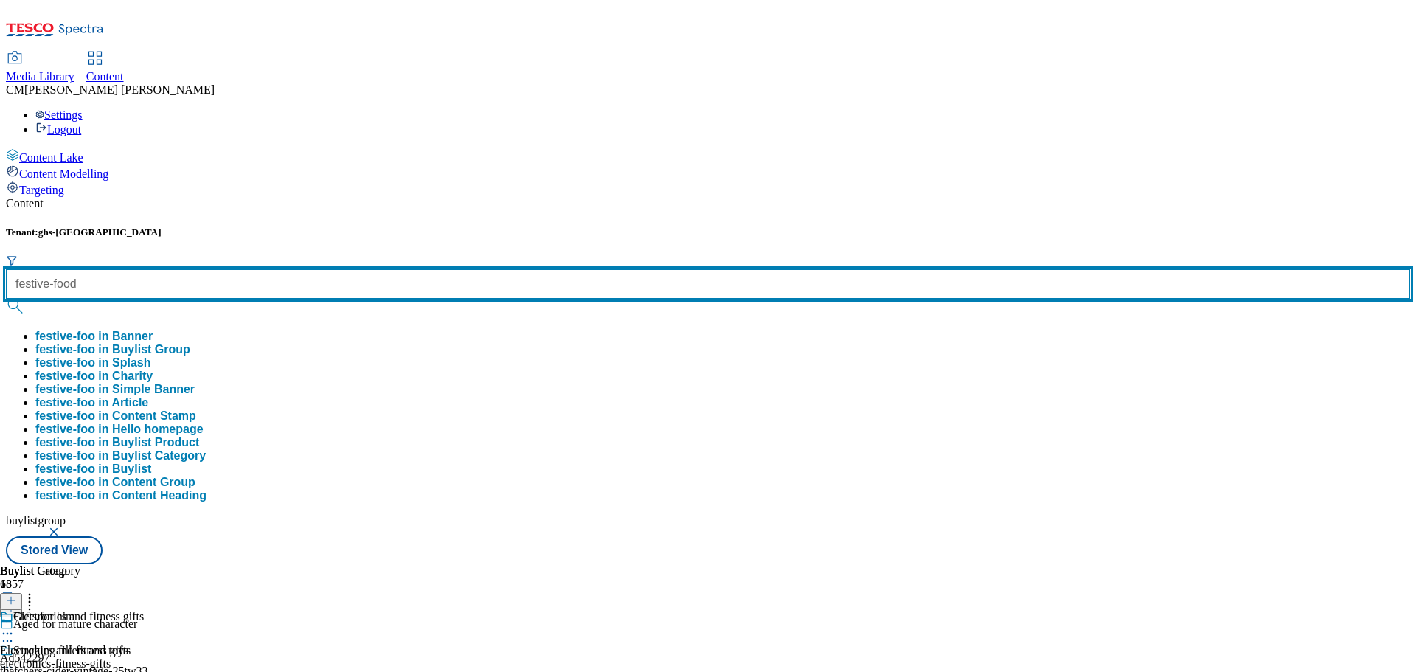
type input "festive-food"
click at [6, 299] on button "submit" at bounding box center [16, 306] width 21 height 15
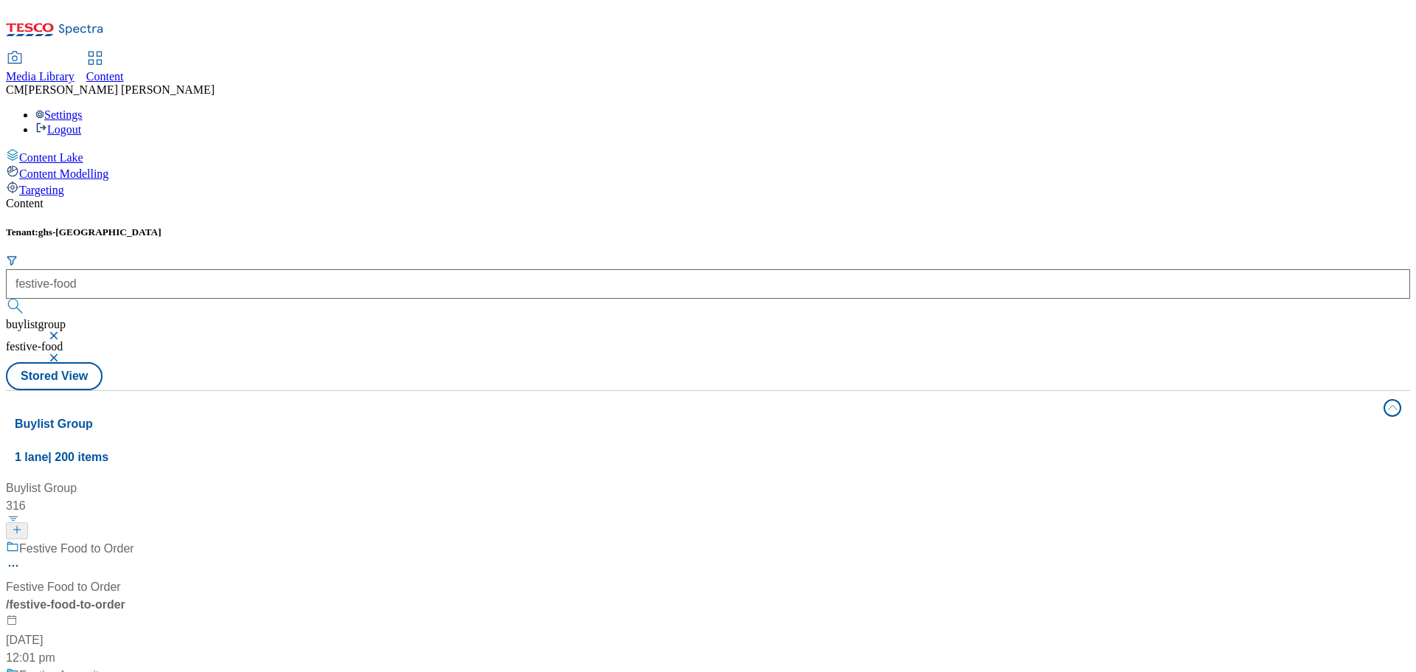
click at [323, 540] on div "Festive Food to Order Festive Food to Order / festive-food-to-order [DATE] 12:0…" at bounding box center [164, 603] width 317 height 127
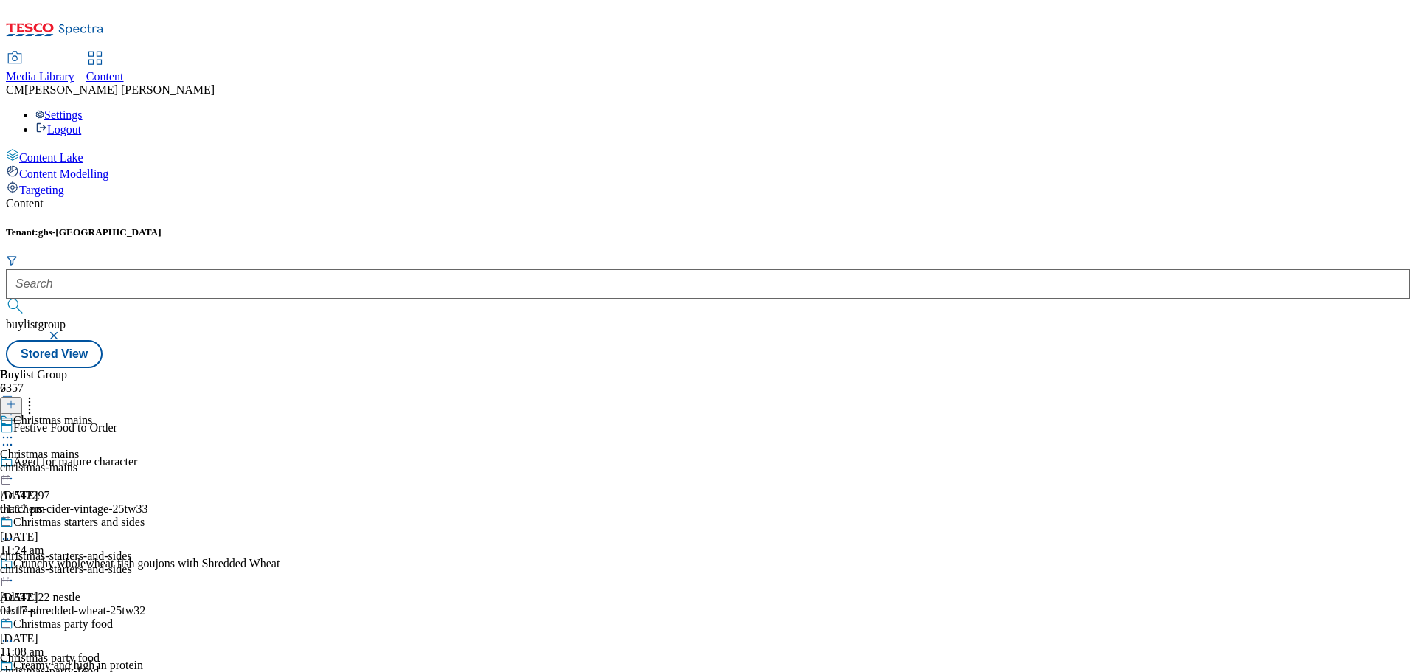
click at [179, 461] on div "christmas-mains" at bounding box center [89, 467] width 179 height 13
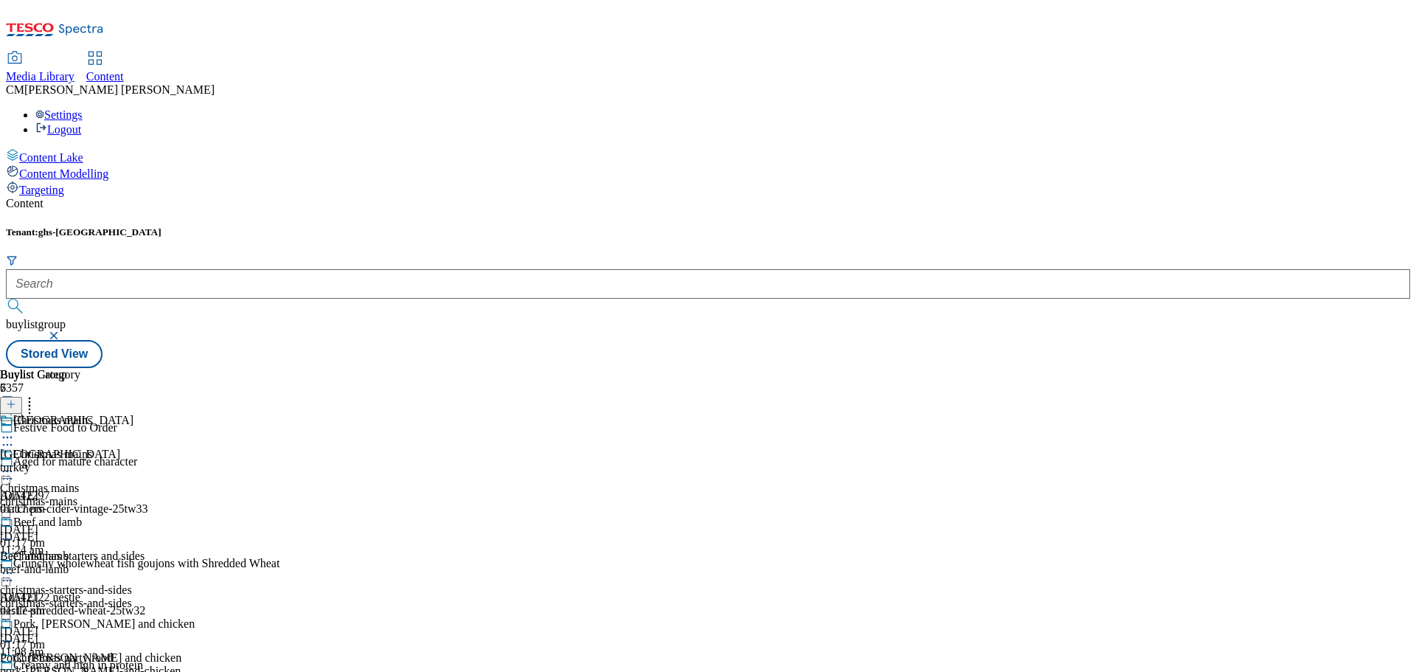
click at [15, 464] on icon at bounding box center [7, 471] width 15 height 15
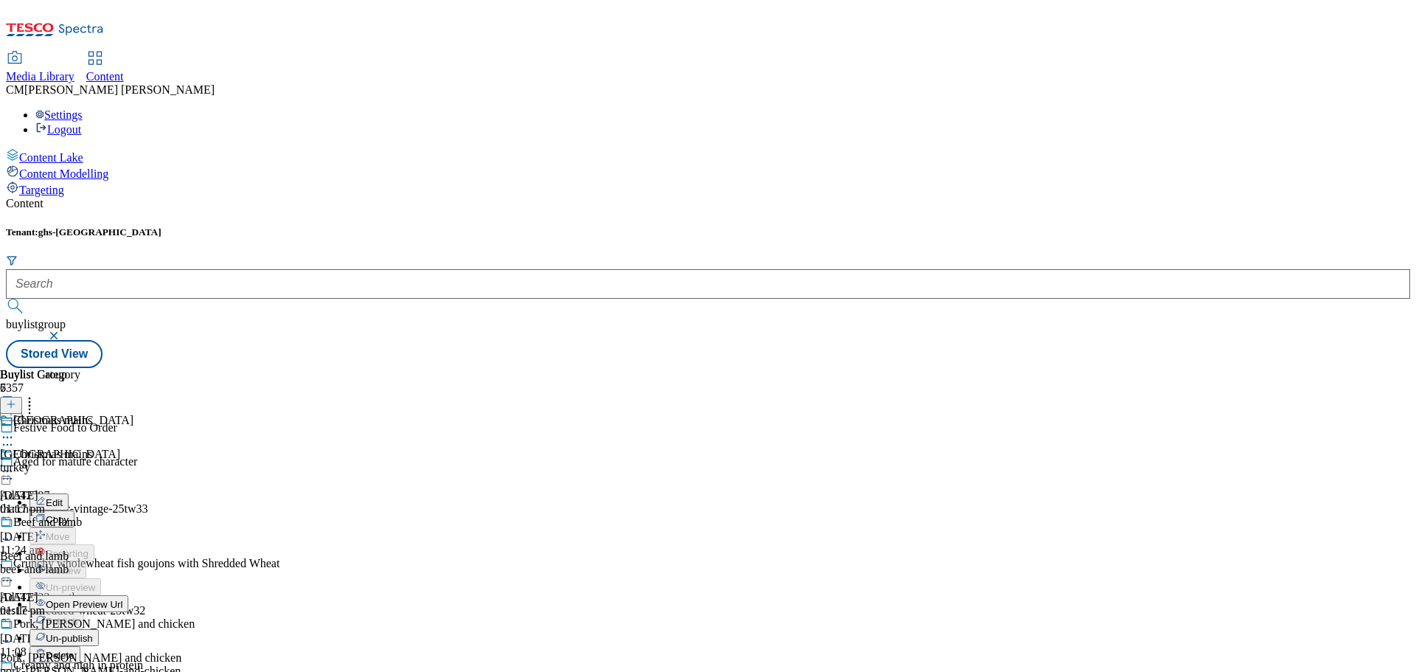
click at [63, 497] on span "Edit" at bounding box center [54, 502] width 17 height 11
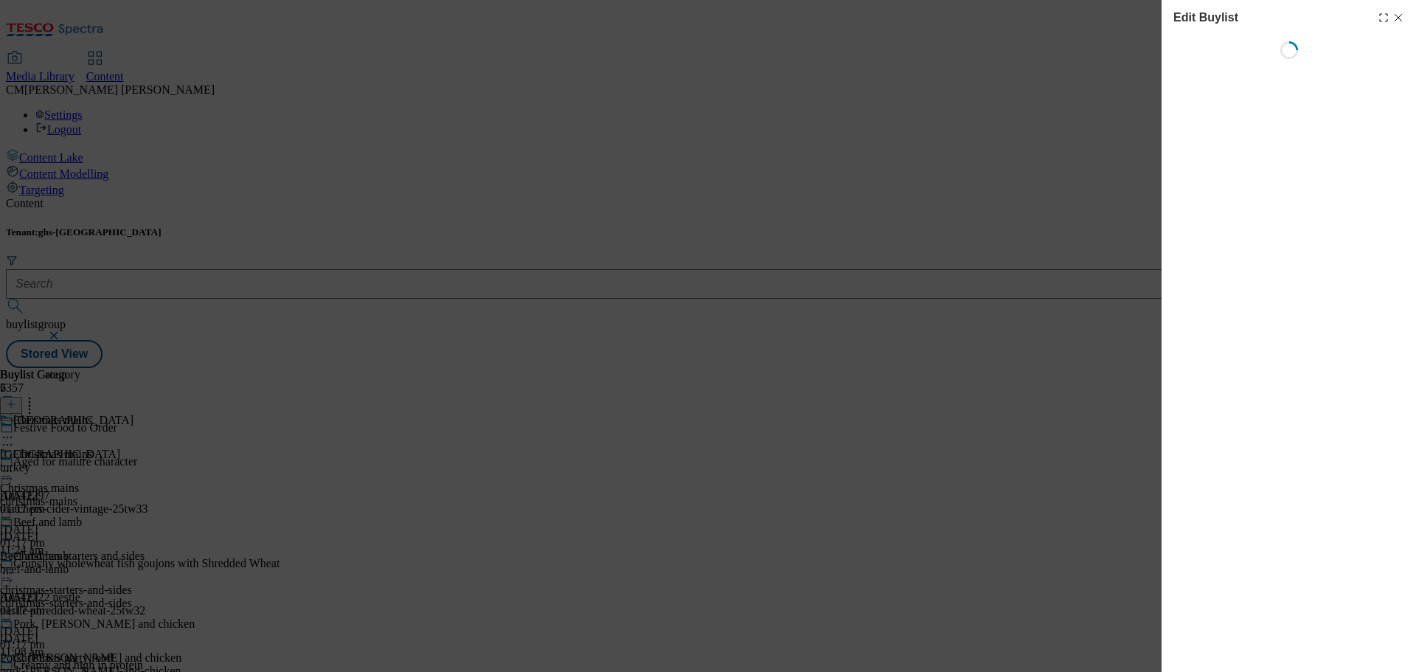
select select "evergreen"
select select "Banner"
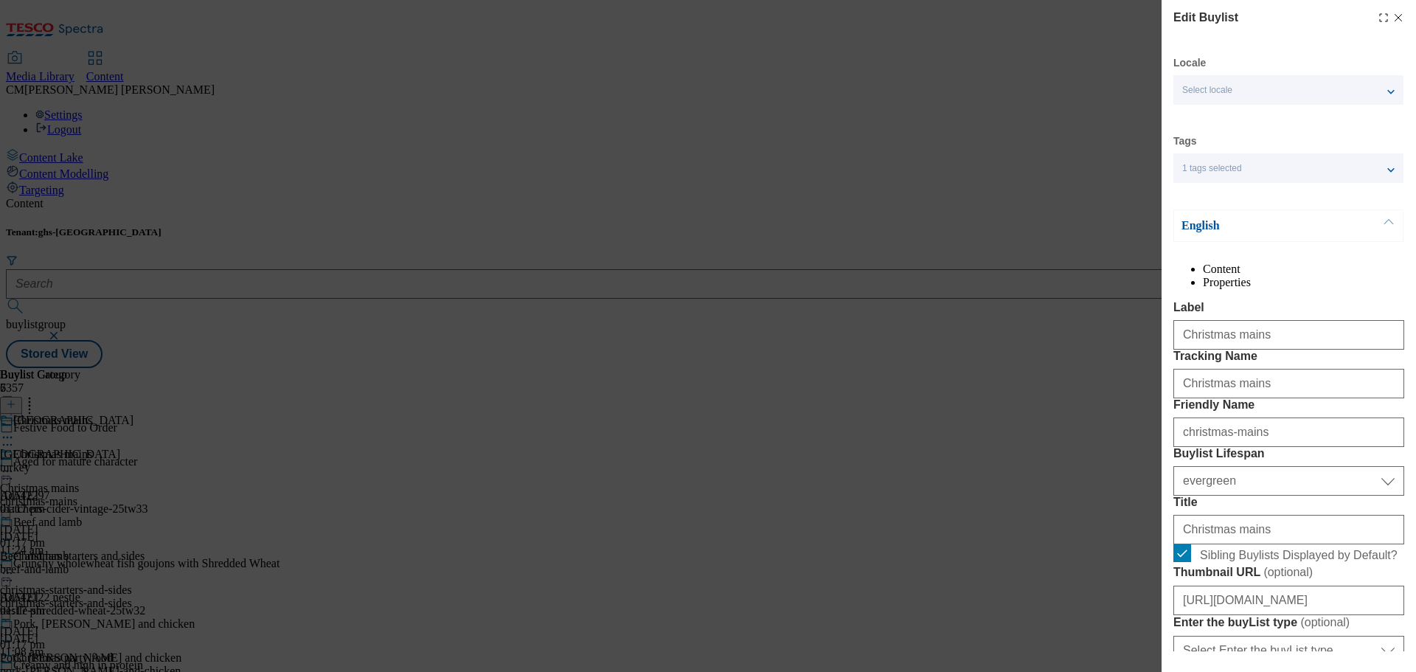
click at [1393, 21] on icon "Modal" at bounding box center [1399, 18] width 12 height 12
select select "evergreen"
select select "Banner"
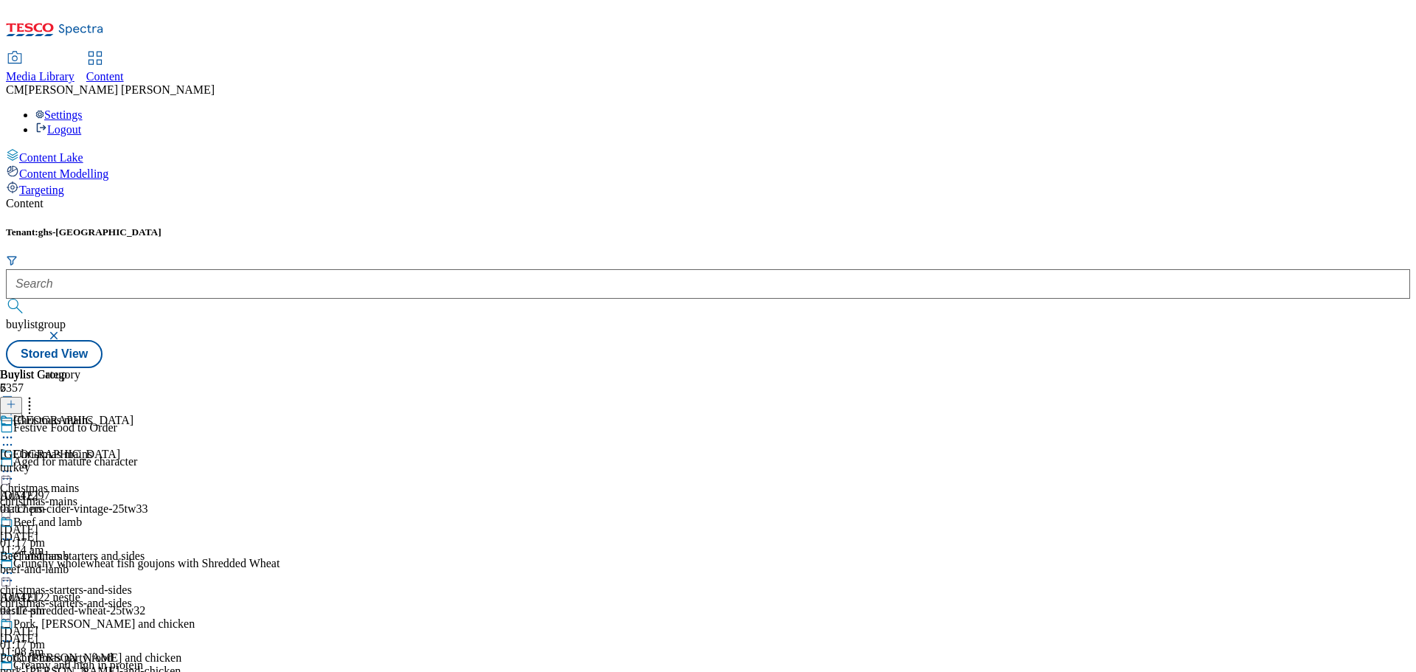
click at [1087, 368] on div "Buylist Group 6357 Festive Food to Order Aged for mature character Ad542297 tha…" at bounding box center [708, 368] width 1404 height 0
click at [179, 550] on div "Christmas starters and sides christmas-starters-and-sides christmas-starters-an…" at bounding box center [89, 601] width 179 height 102
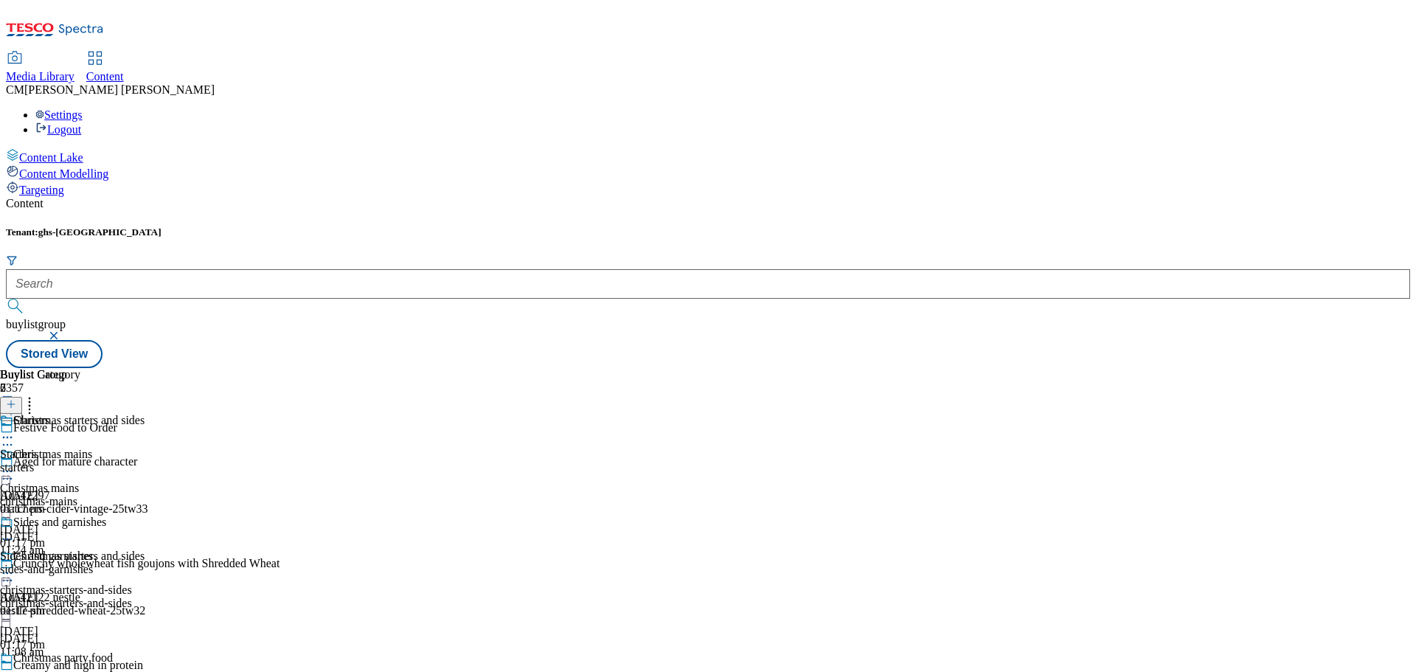
click at [179, 495] on div "christmas-mains" at bounding box center [89, 501] width 179 height 13
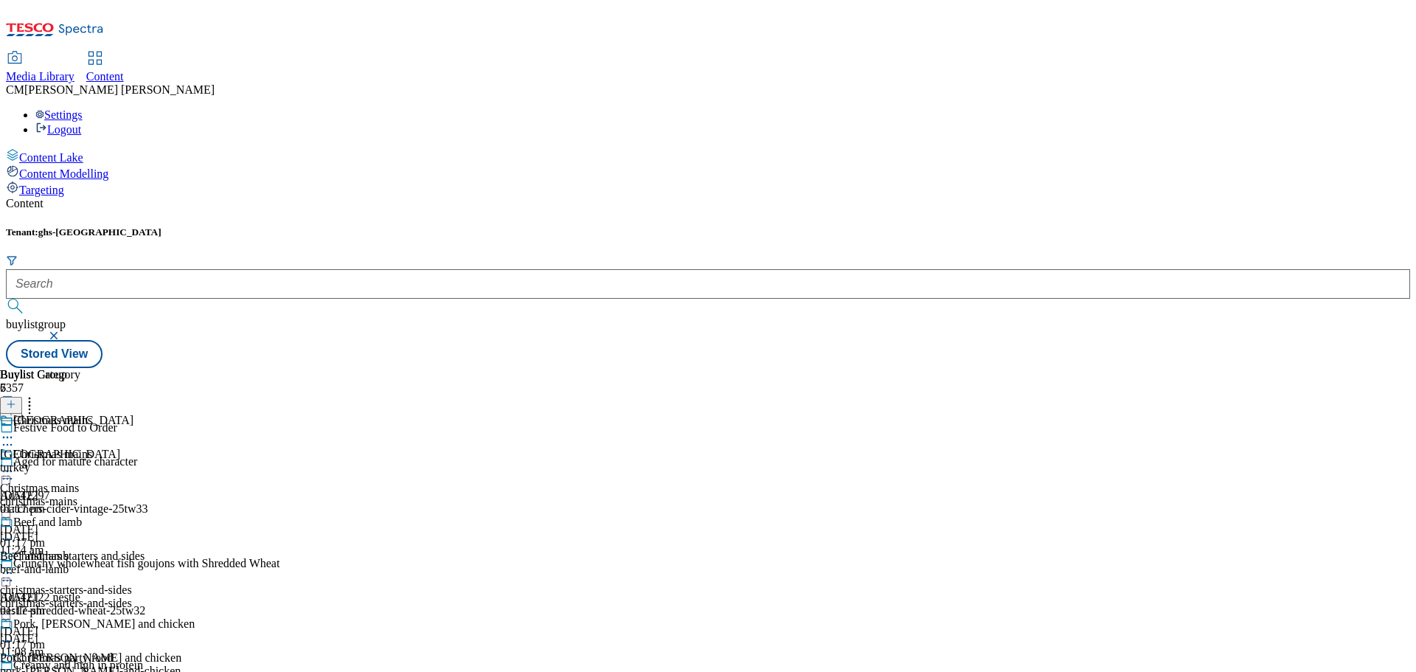
click at [179, 550] on div "Christmas starters and sides" at bounding box center [89, 567] width 179 height 34
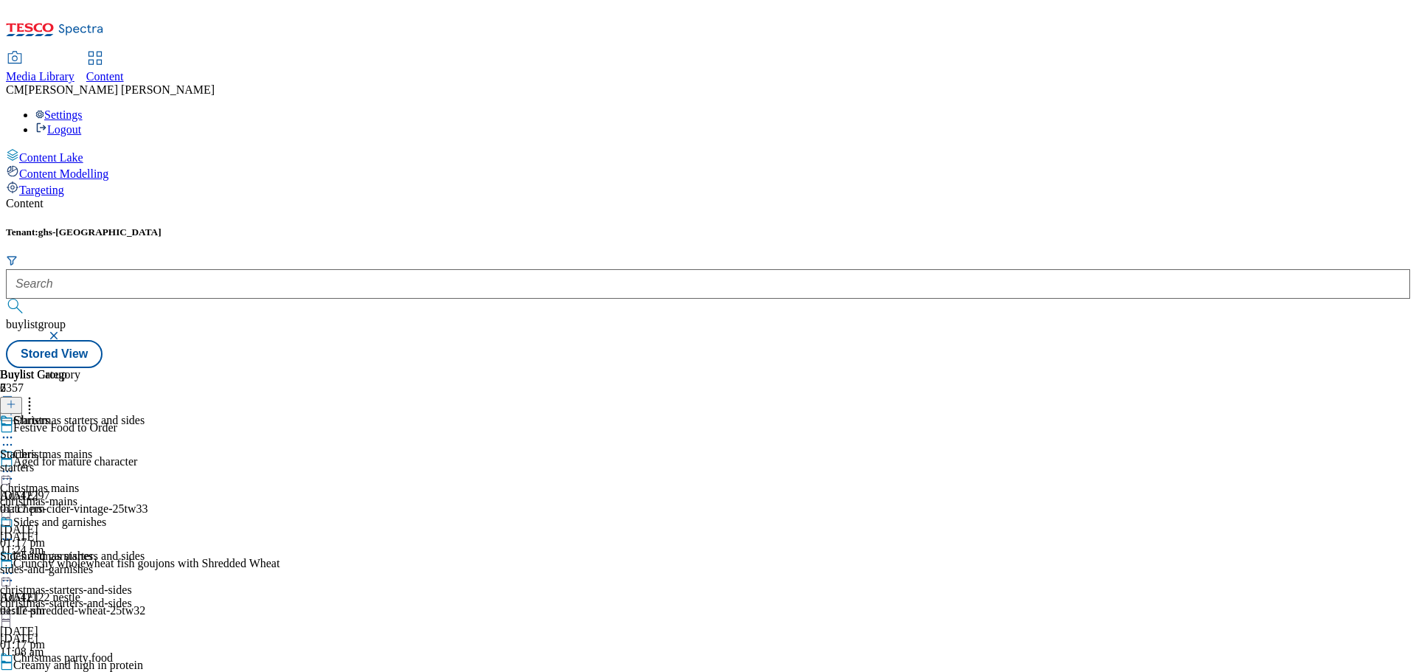
click at [1093, 368] on div "Buylist Group 6357 Festive Food to Order Aged for mature character Ad542297 tha…" at bounding box center [708, 368] width 1404 height 0
click at [336, 254] on form at bounding box center [708, 285] width 1404 height 63
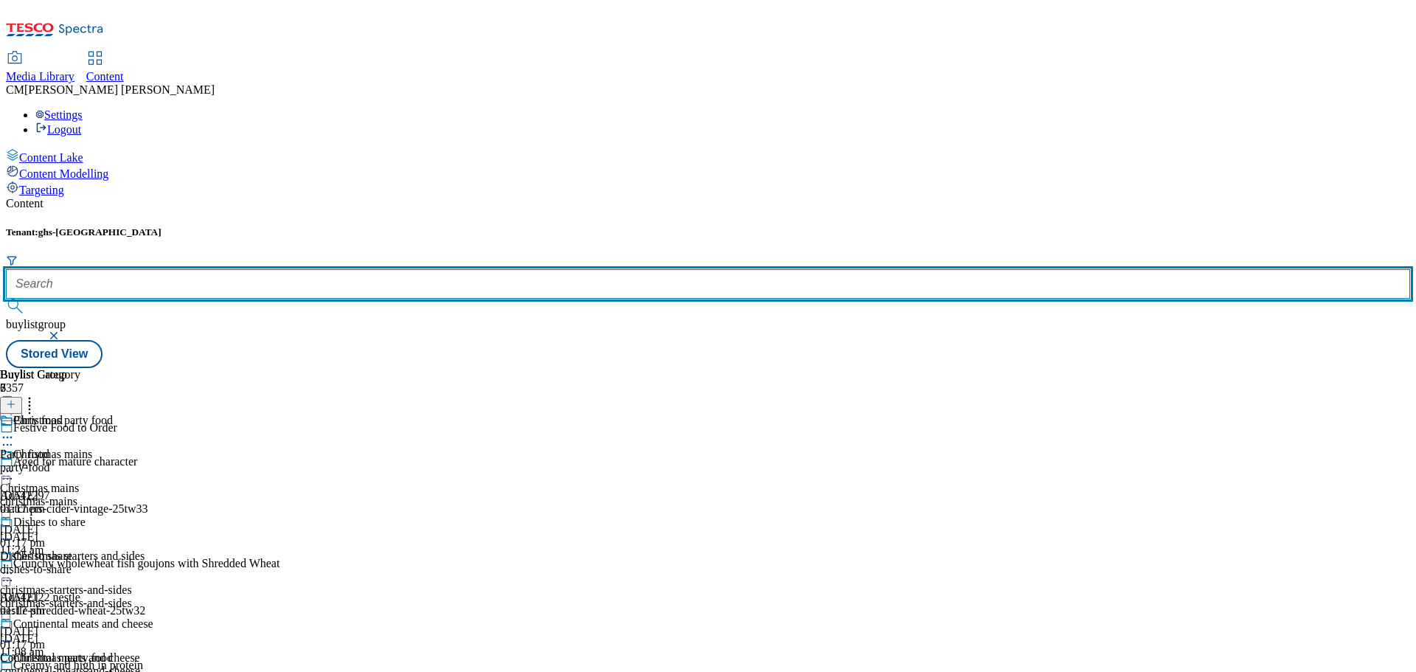
click at [336, 269] on input "text" at bounding box center [708, 284] width 1404 height 30
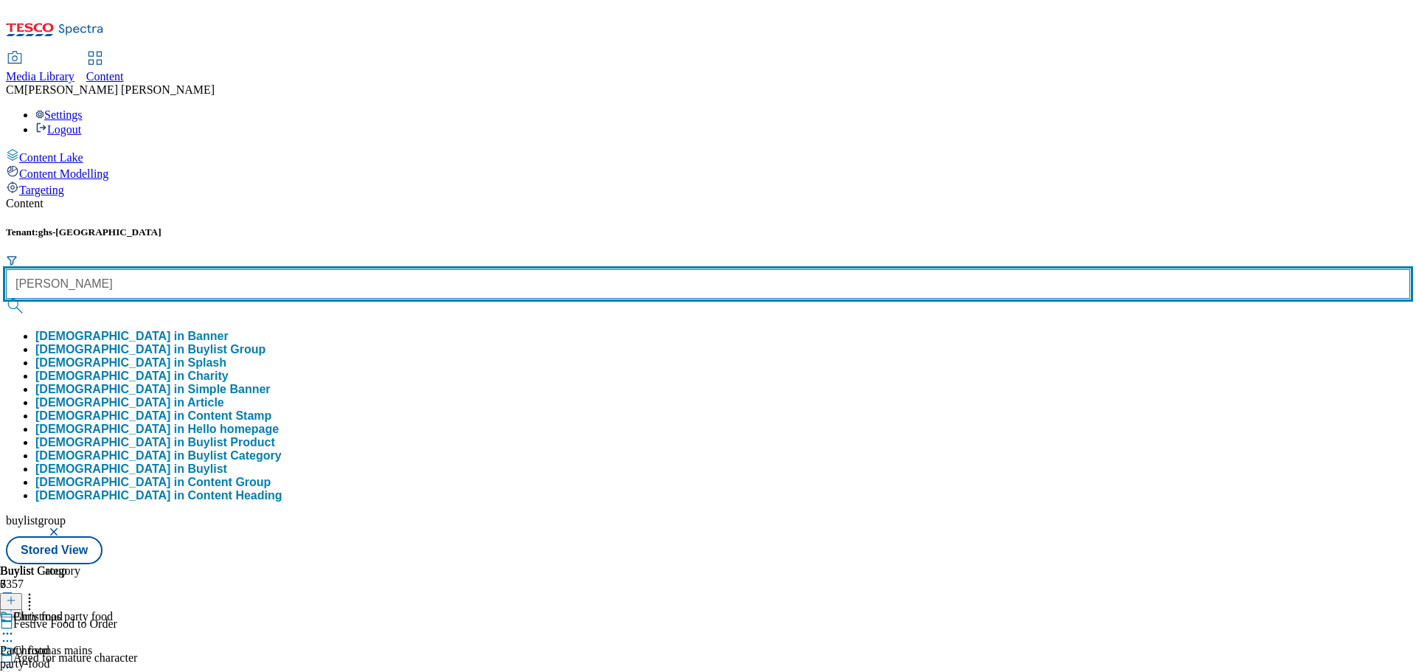
type input "[DEMOGRAPHIC_DATA]"
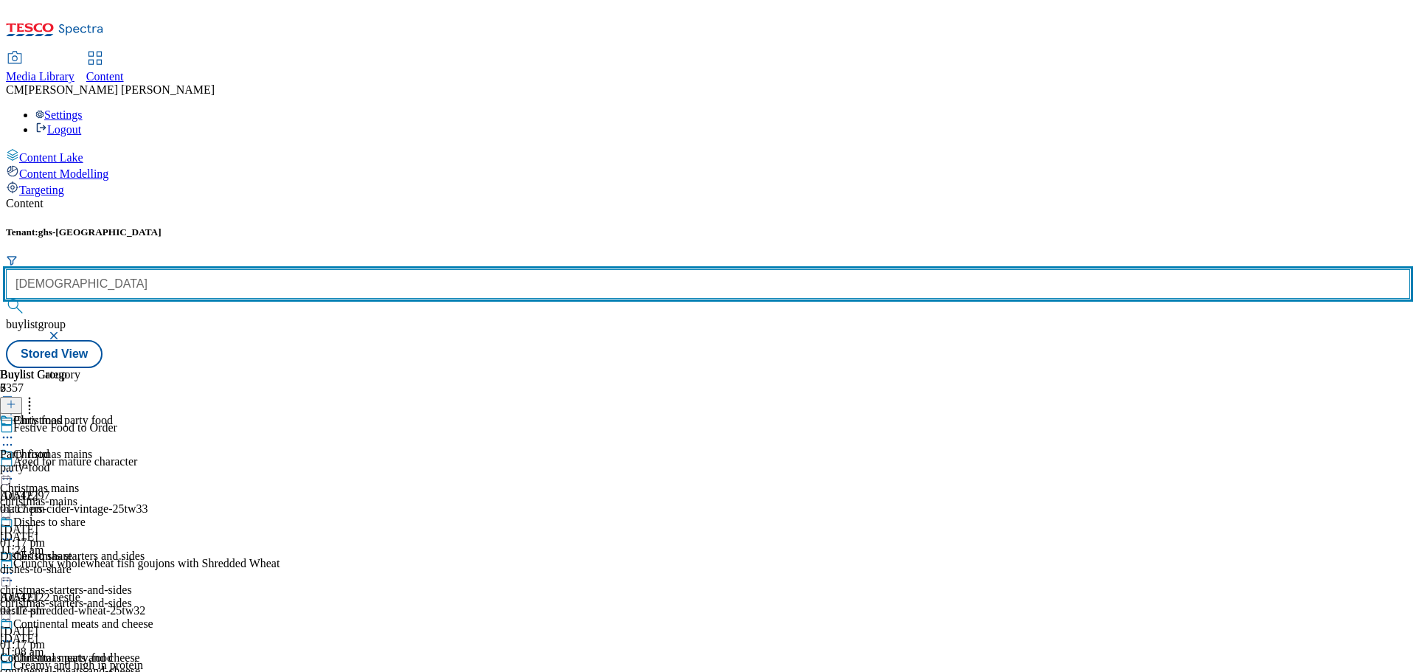
drag, startPoint x: 359, startPoint y: 83, endPoint x: 274, endPoint y: 77, distance: 85.0
click at [274, 254] on form "[DEMOGRAPHIC_DATA]" at bounding box center [708, 285] width 1404 height 63
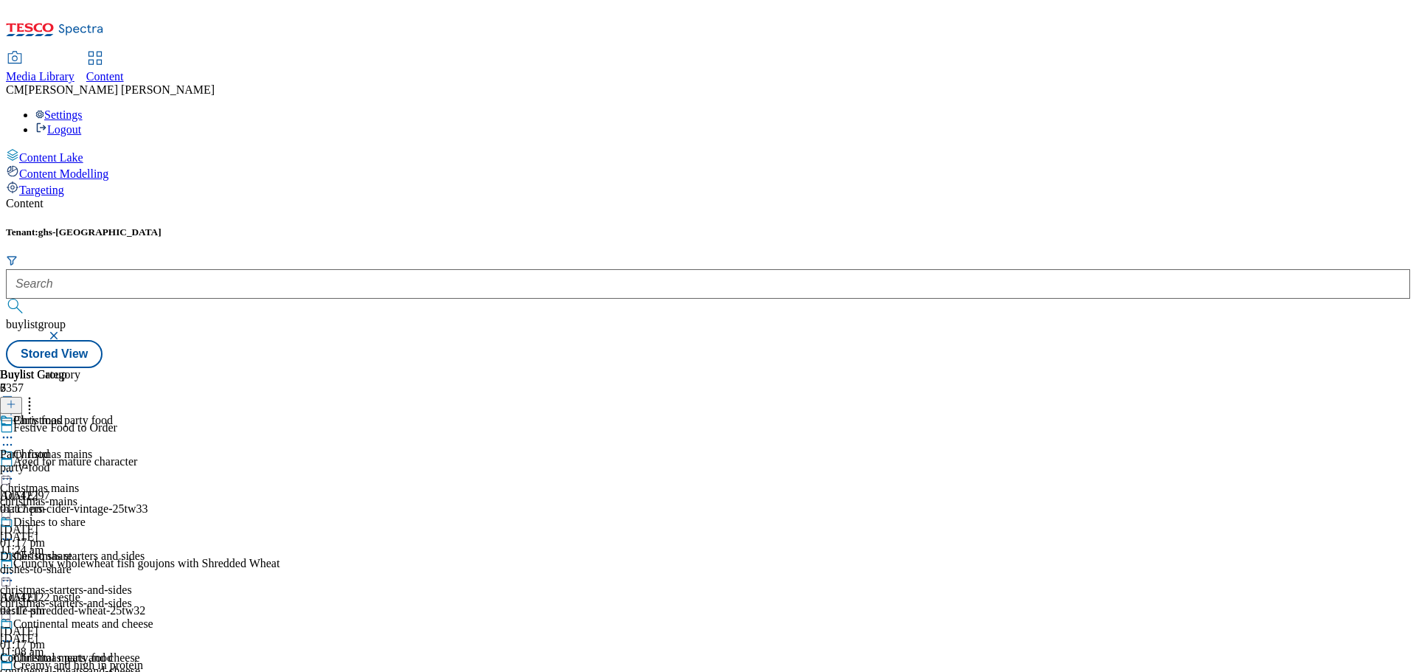
click at [590, 226] on div "Tenant: ghs-uk buylistgroup Stored View" at bounding box center [708, 297] width 1404 height 142
click at [1181, 368] on div "Buylist Group 6357 Festive Food to Order Aged for mature character Ad542297 tha…" at bounding box center [708, 368] width 1404 height 0
click at [1184, 368] on div "Buylist Group 6357 Festive Food to Order Aged for mature character Ad542297 tha…" at bounding box center [708, 368] width 1404 height 0
